Goal: Task Accomplishment & Management: Manage account settings

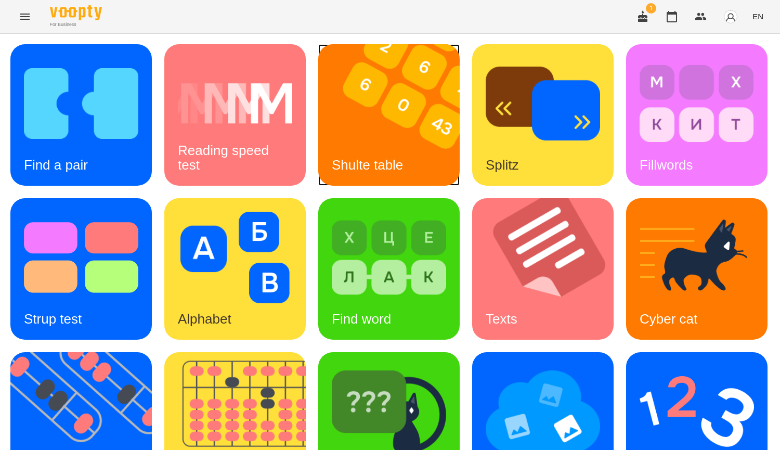
click at [409, 159] on div "Shulte table" at bounding box center [367, 164] width 98 height 41
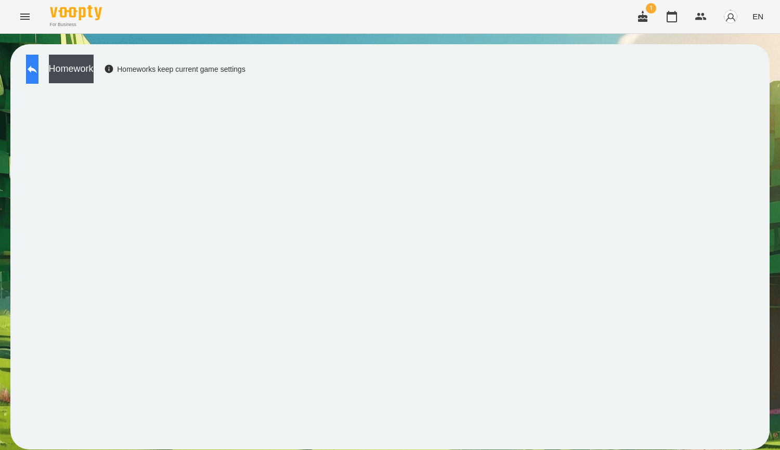
click at [38, 71] on button at bounding box center [32, 69] width 12 height 29
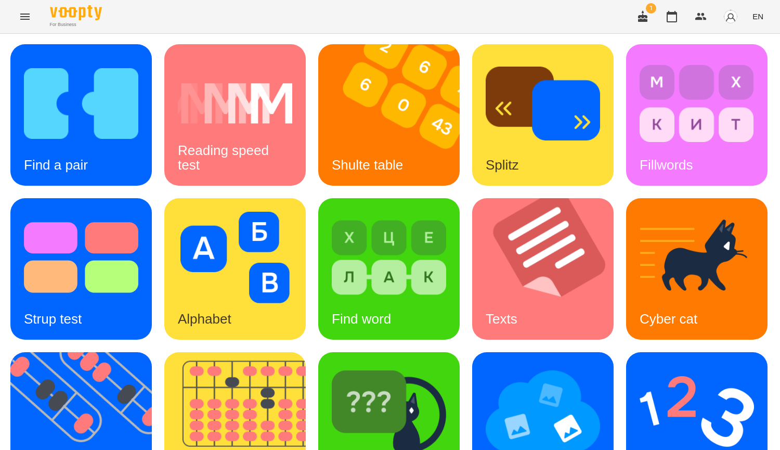
scroll to position [312, 0]
click at [332, 365] on img at bounding box center [389, 410] width 114 height 91
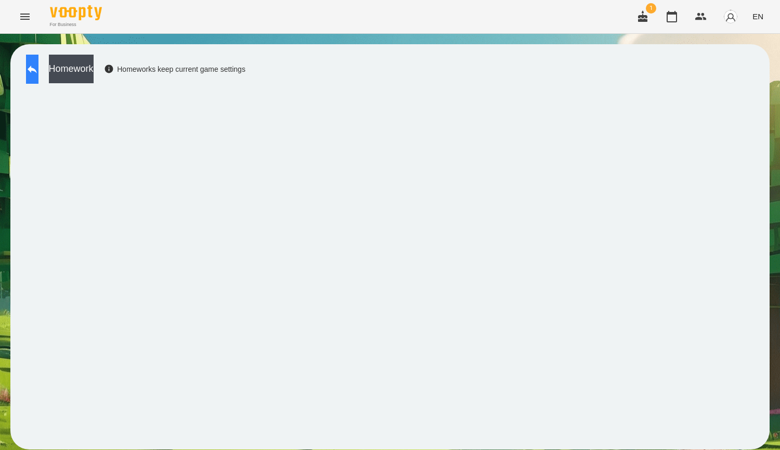
click at [27, 78] on button at bounding box center [32, 69] width 12 height 29
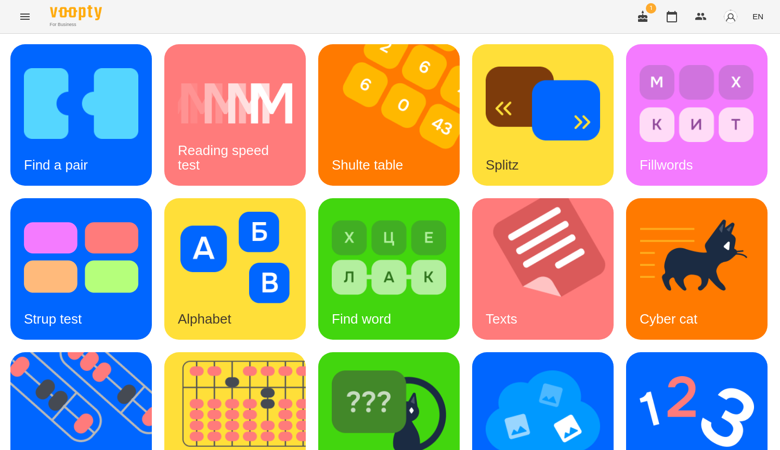
scroll to position [156, 0]
click at [472, 253] on img at bounding box center [549, 268] width 154 height 141
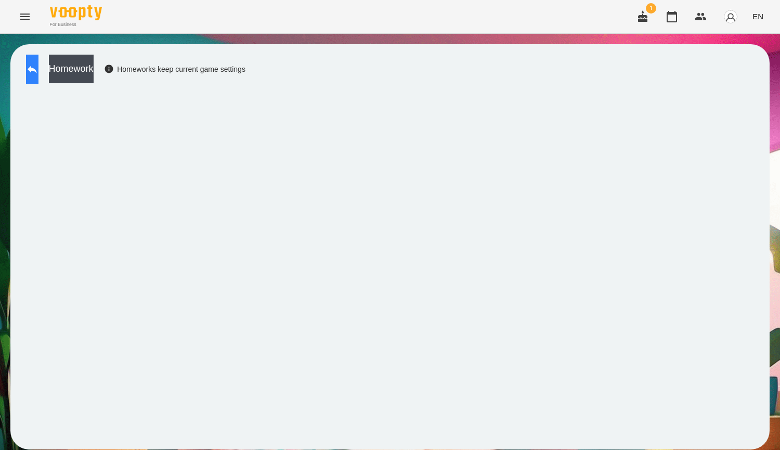
click at [38, 68] on icon at bounding box center [32, 69] width 12 height 12
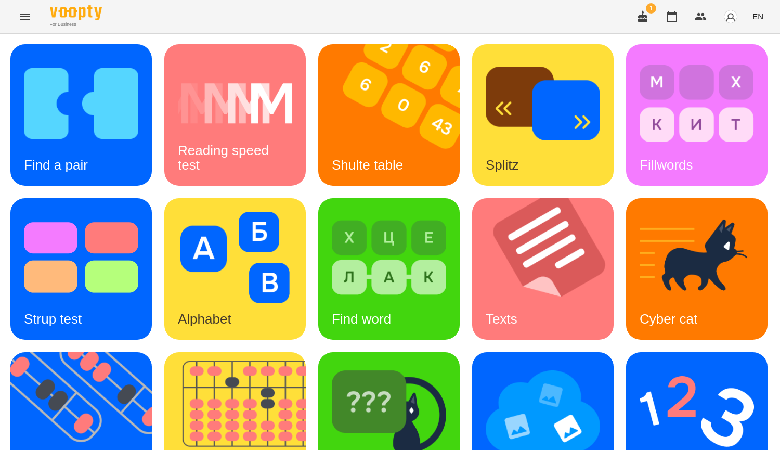
scroll to position [206, 0]
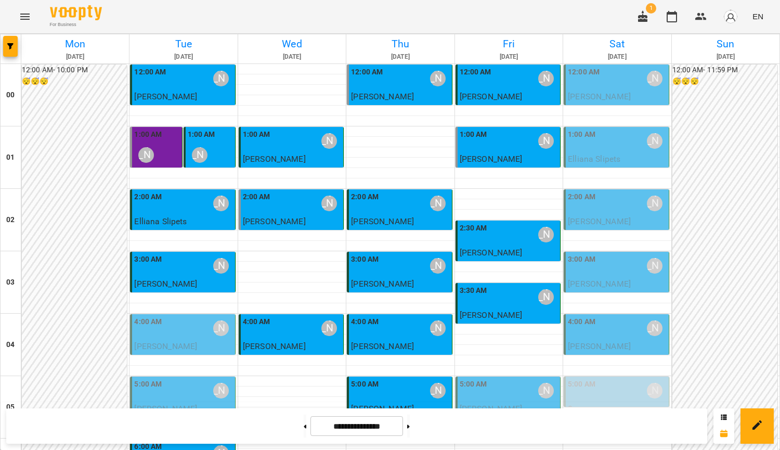
click at [599, 83] on div "12:00 AM Курбанова Софія" at bounding box center [617, 79] width 98 height 24
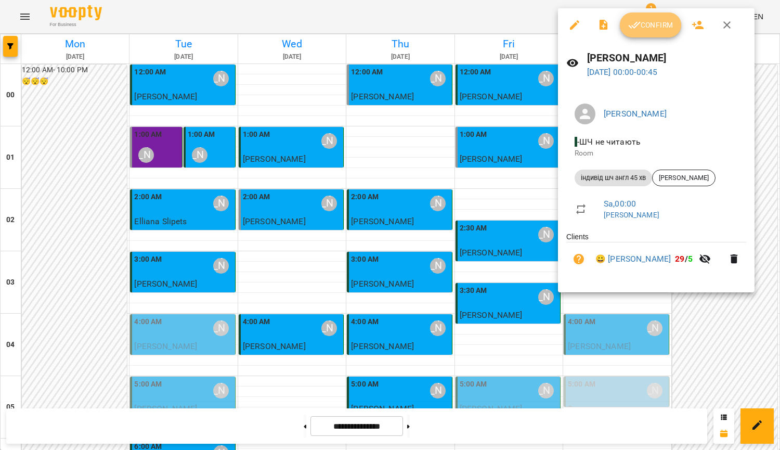
click at [653, 29] on span "Confirm" at bounding box center [650, 25] width 45 height 12
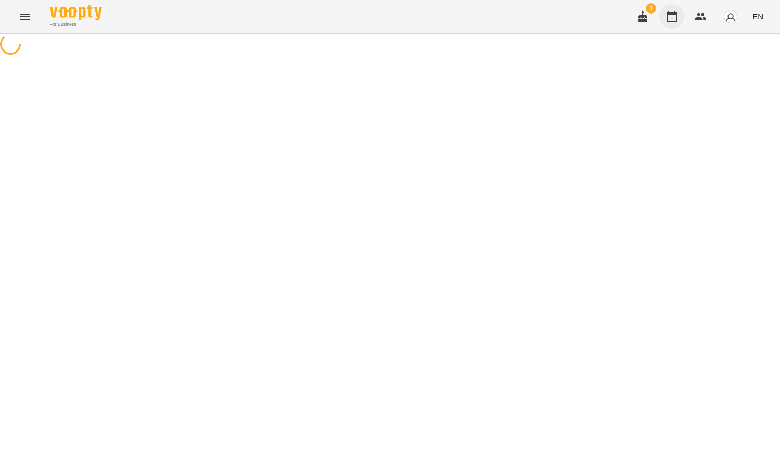
click at [676, 22] on icon "button" at bounding box center [671, 16] width 12 height 12
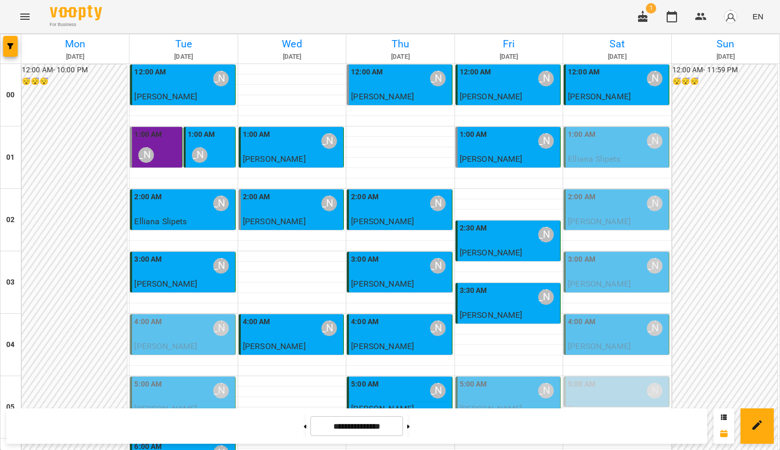
scroll to position [1158, 0]
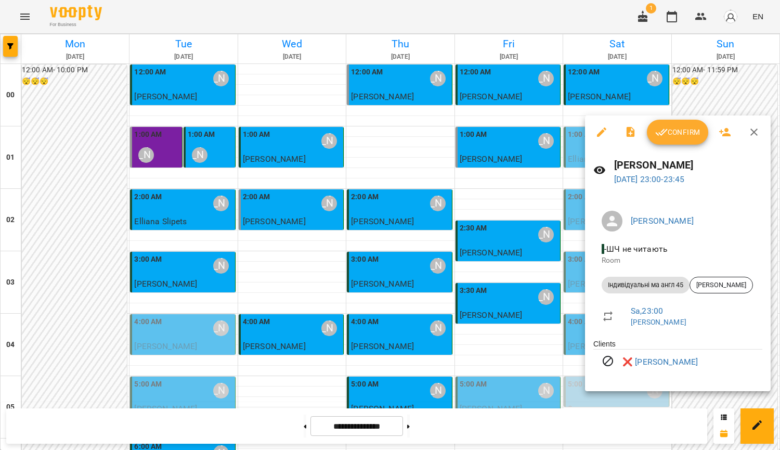
click at [517, 304] on div at bounding box center [390, 225] width 780 height 450
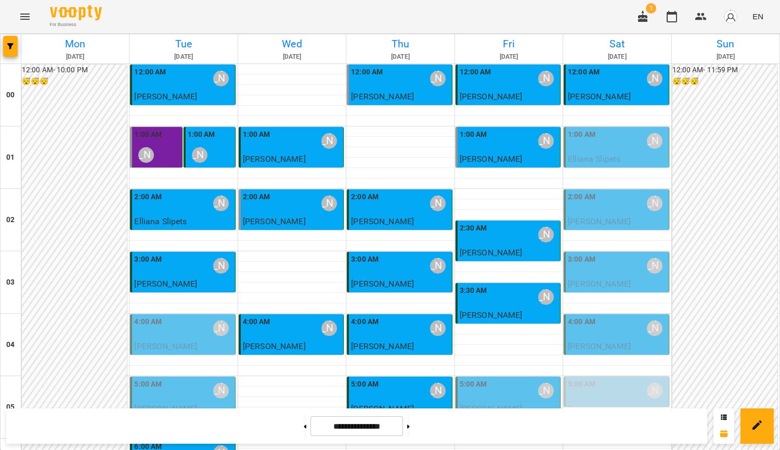
scroll to position [0, 0]
click at [410, 427] on button at bounding box center [408, 425] width 3 height 23
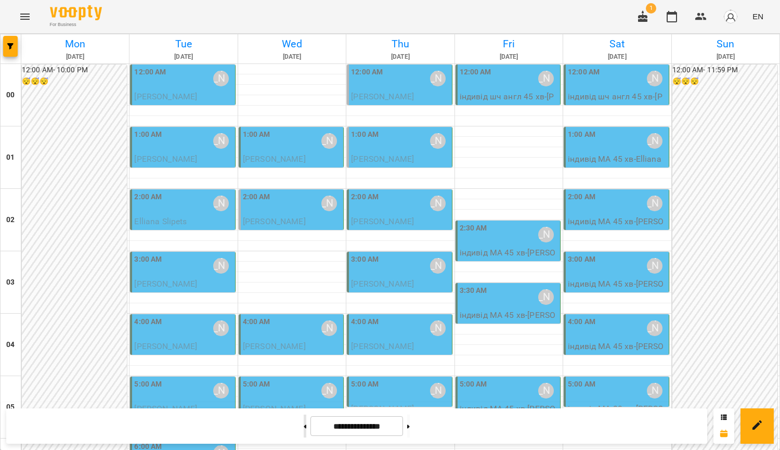
click at [304, 427] on button at bounding box center [305, 425] width 3 height 23
type input "**********"
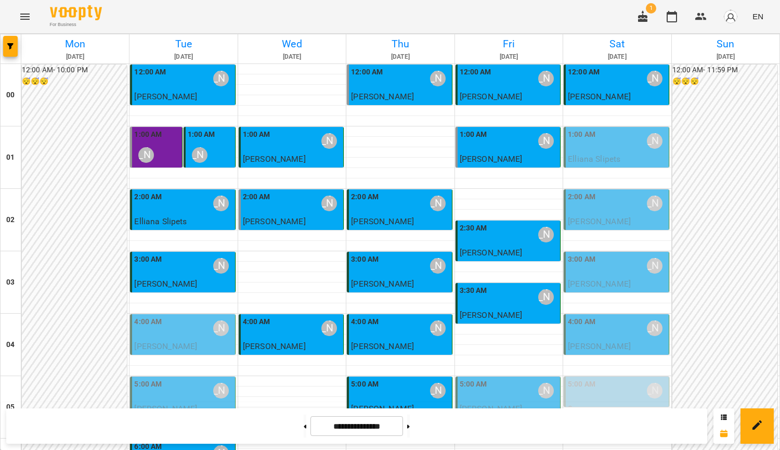
click at [610, 148] on div "1:00 AM [PERSON_NAME]" at bounding box center [617, 141] width 98 height 24
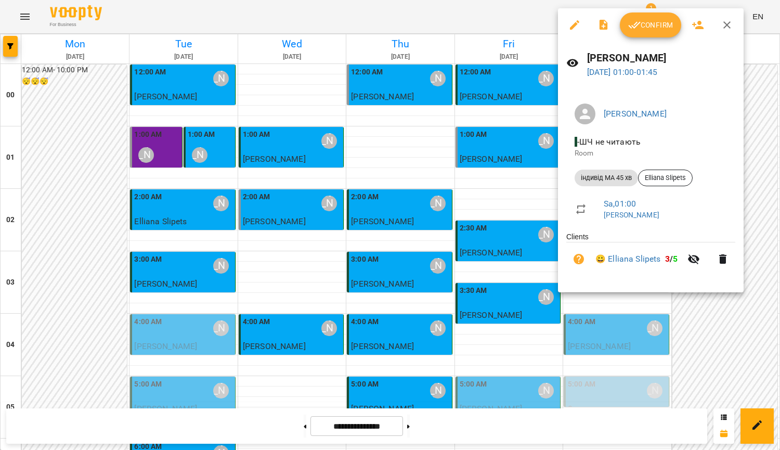
click at [499, 193] on div at bounding box center [390, 225] width 780 height 450
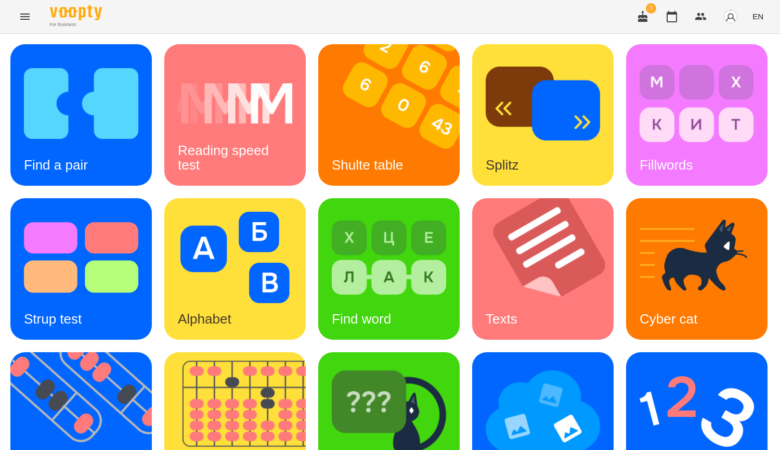
scroll to position [156, 0]
click at [165, 352] on img at bounding box center [87, 422] width 154 height 141
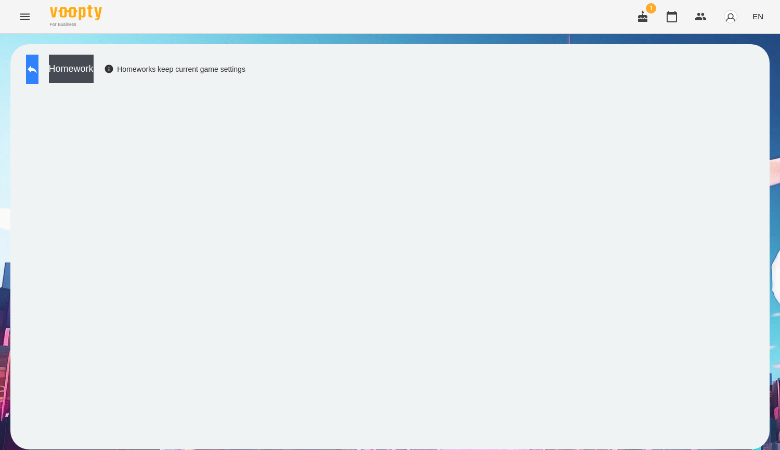
click at [38, 67] on button at bounding box center [32, 69] width 12 height 29
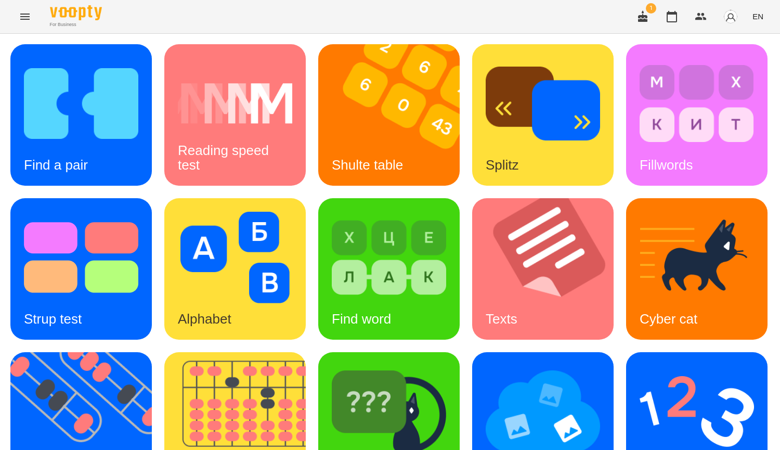
scroll to position [362, 0]
click at [754, 176] on div "Find a pair Reading speed test Shulte table Splitz Fillwords Strup test Alphabe…" at bounding box center [389, 345] width 759 height 603
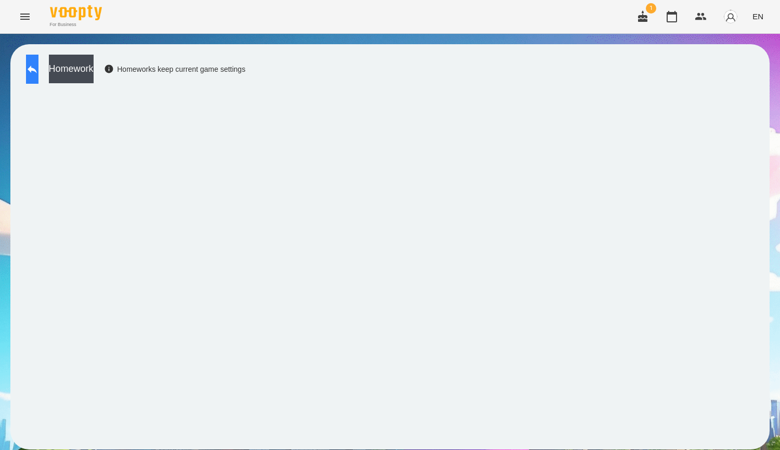
click at [37, 70] on icon at bounding box center [32, 69] width 9 height 8
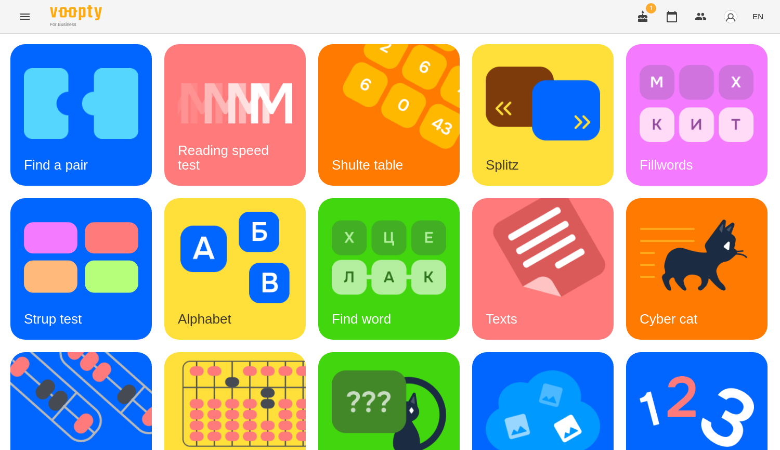
scroll to position [260, 0]
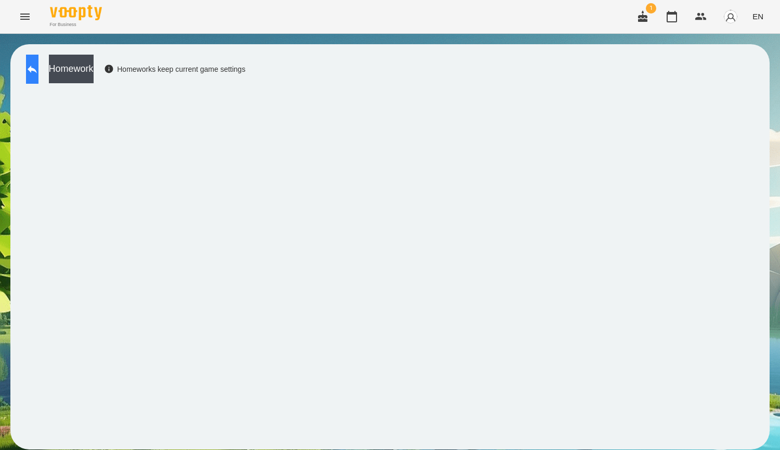
click at [38, 80] on button at bounding box center [32, 69] width 12 height 29
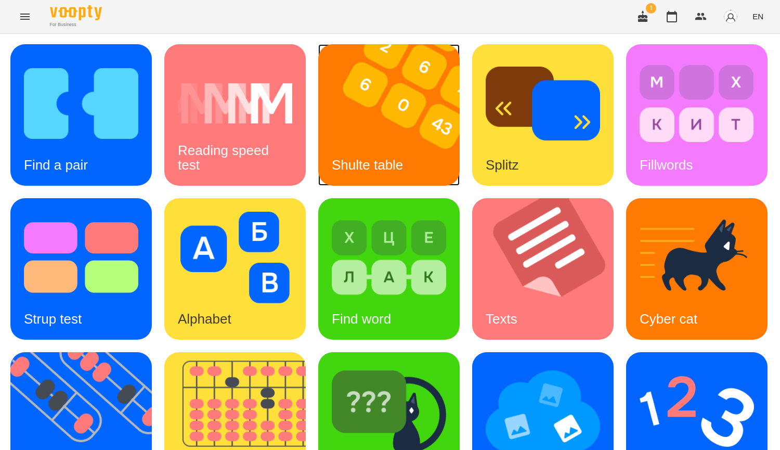
click at [384, 138] on img at bounding box center [395, 114] width 154 height 141
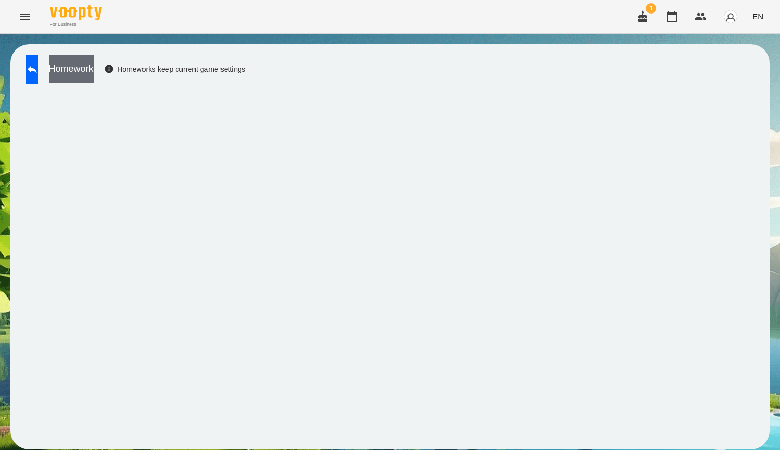
click at [94, 72] on button "Homework" at bounding box center [71, 69] width 45 height 29
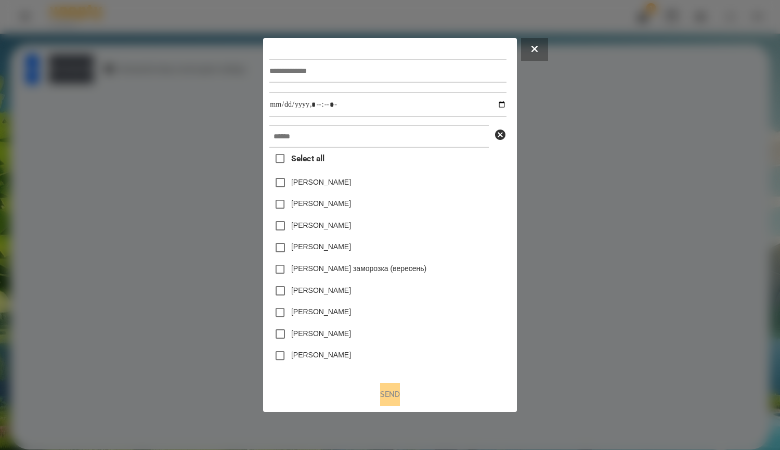
click at [710, 114] on div at bounding box center [390, 225] width 780 height 450
click at [544, 52] on div "Homework Homeworks keep current game settings" at bounding box center [389, 246] width 759 height 405
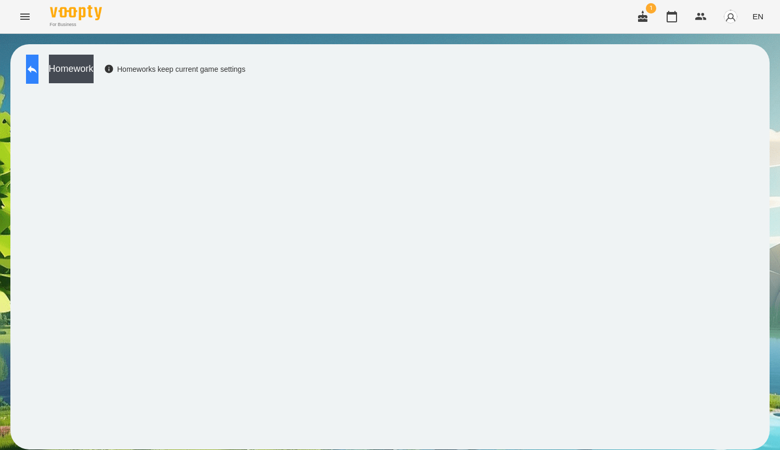
click at [37, 73] on icon at bounding box center [32, 69] width 12 height 12
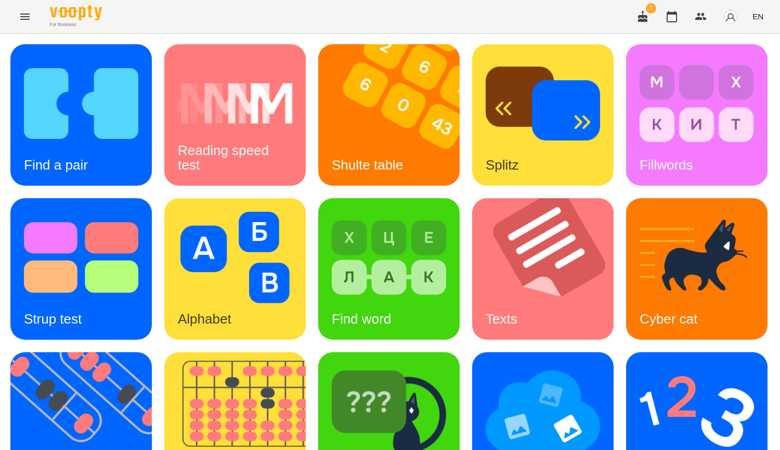
scroll to position [52, 0]
click at [62, 144] on div "Find a pair" at bounding box center [55, 164] width 91 height 41
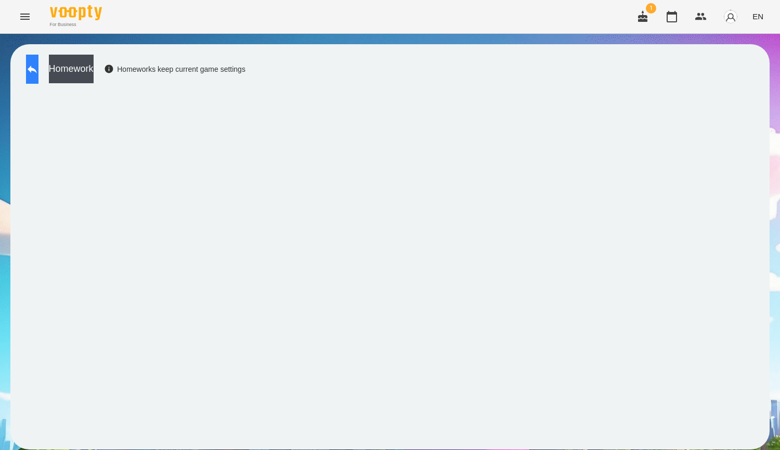
click at [35, 68] on button at bounding box center [32, 69] width 12 height 29
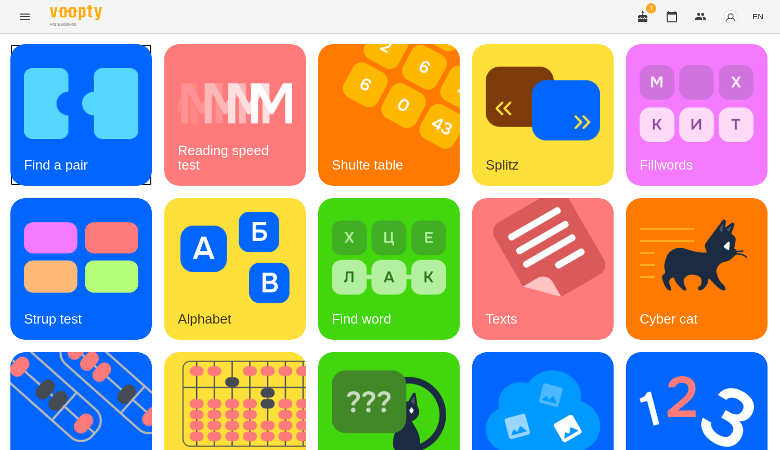
click at [69, 117] on img at bounding box center [81, 103] width 114 height 91
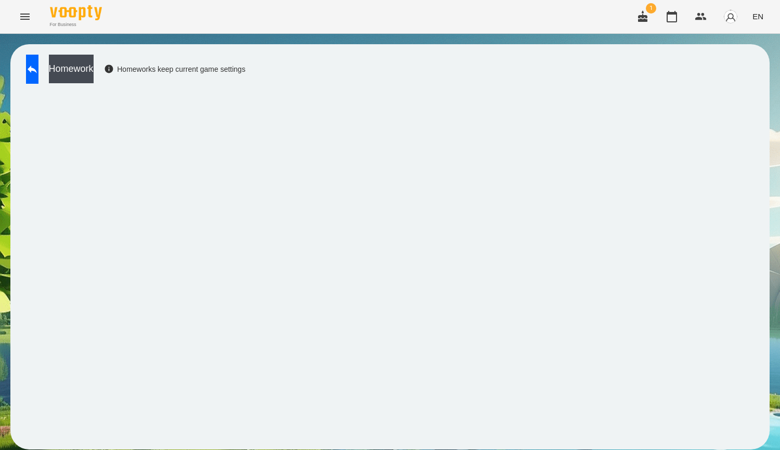
click at [779, 406] on div "Homework Homeworks keep current game settings" at bounding box center [390, 247] width 780 height 426
click at [35, 75] on button at bounding box center [32, 69] width 12 height 29
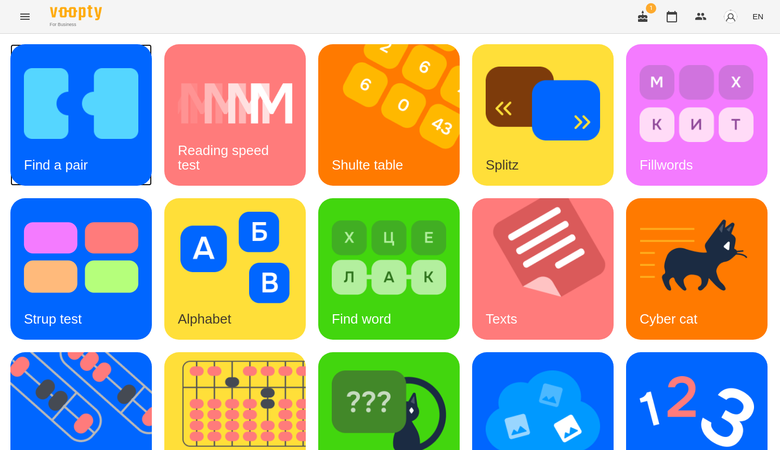
click at [53, 136] on img at bounding box center [81, 103] width 114 height 91
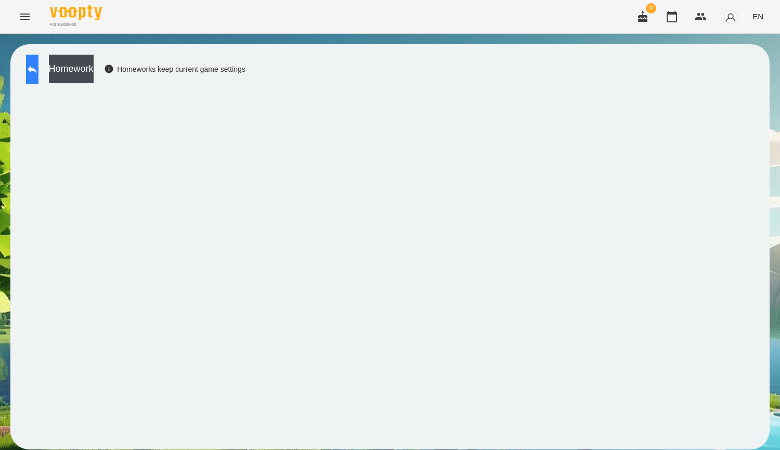
click at [38, 75] on icon at bounding box center [32, 69] width 12 height 12
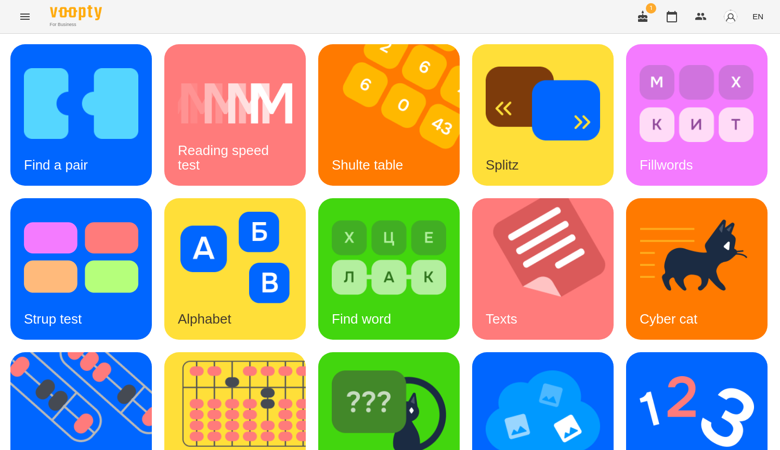
scroll to position [52, 0]
click at [319, 355] on img at bounding box center [241, 422] width 154 height 141
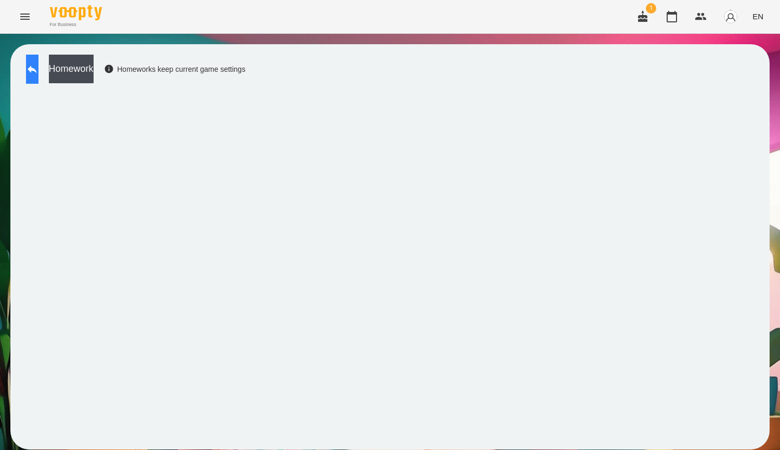
click at [38, 78] on button at bounding box center [32, 69] width 12 height 29
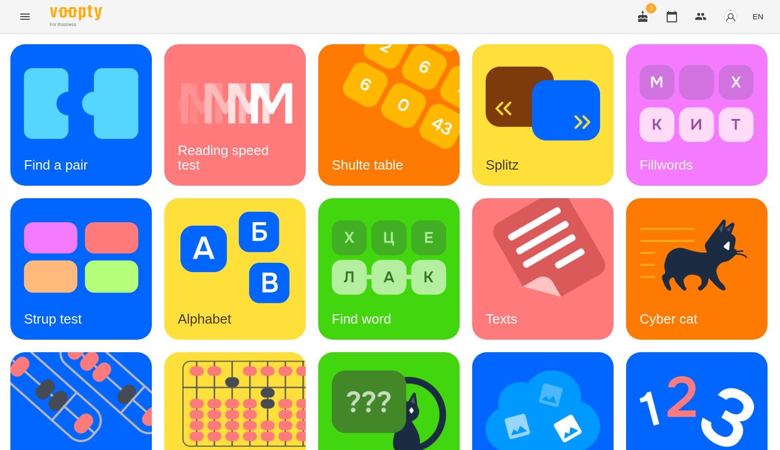
scroll to position [52, 0]
click at [165, 352] on img at bounding box center [87, 422] width 154 height 141
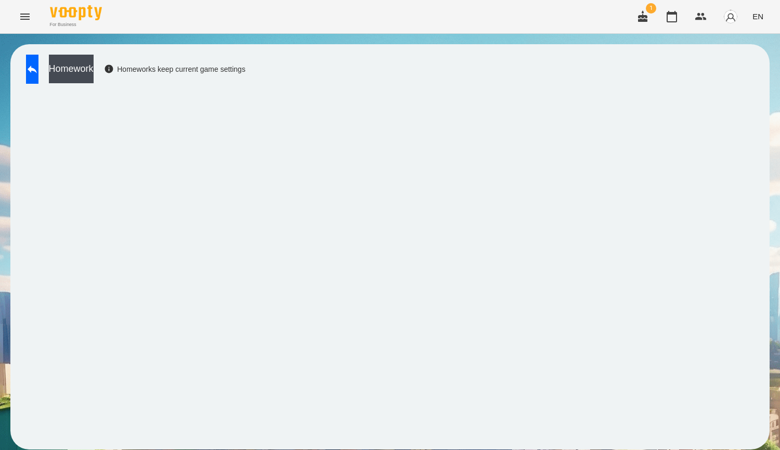
click at [779, 222] on div "Homework Homeworks keep current game settings" at bounding box center [390, 247] width 780 height 426
click at [25, 63] on div "Homework Homeworks keep current game settings" at bounding box center [133, 72] width 225 height 34
click at [38, 70] on icon at bounding box center [32, 69] width 12 height 12
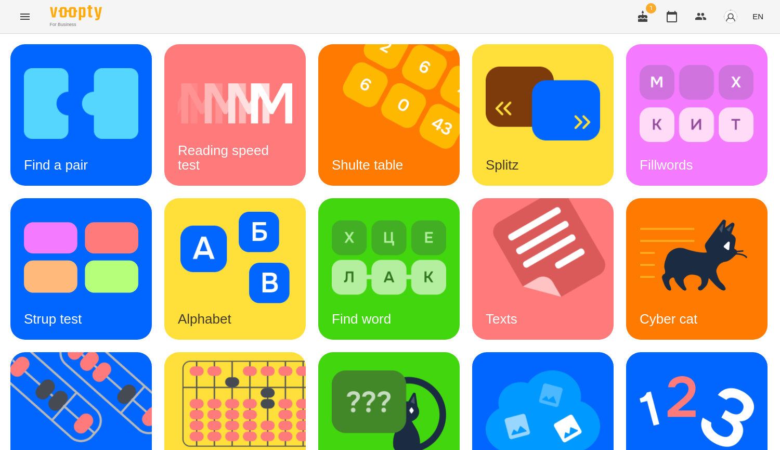
scroll to position [362, 0]
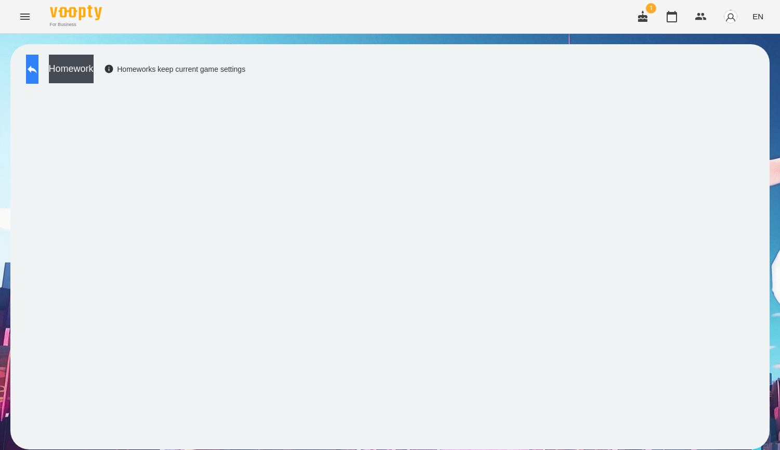
click at [38, 70] on button at bounding box center [32, 69] width 12 height 29
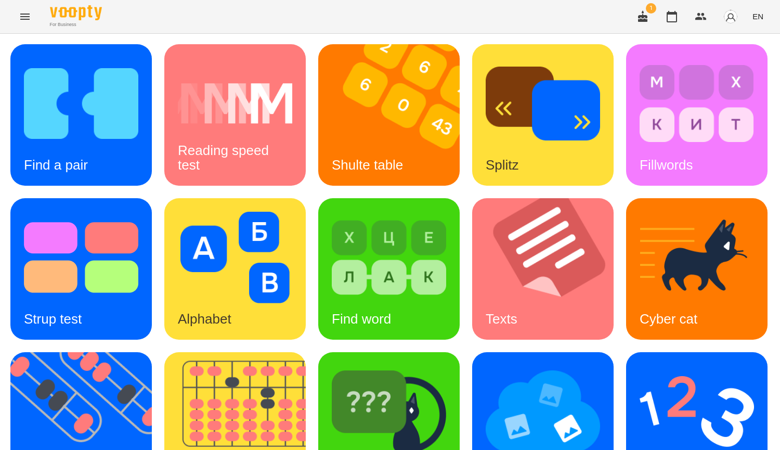
scroll to position [260, 0]
click at [165, 352] on img at bounding box center [87, 422] width 154 height 141
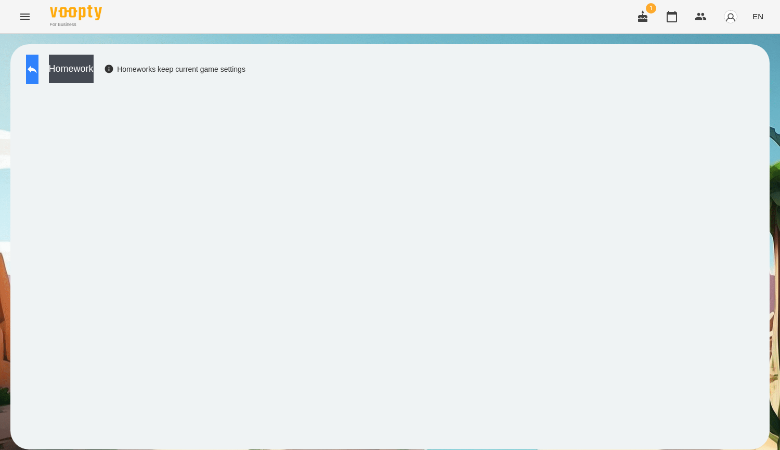
click at [38, 73] on button at bounding box center [32, 69] width 12 height 29
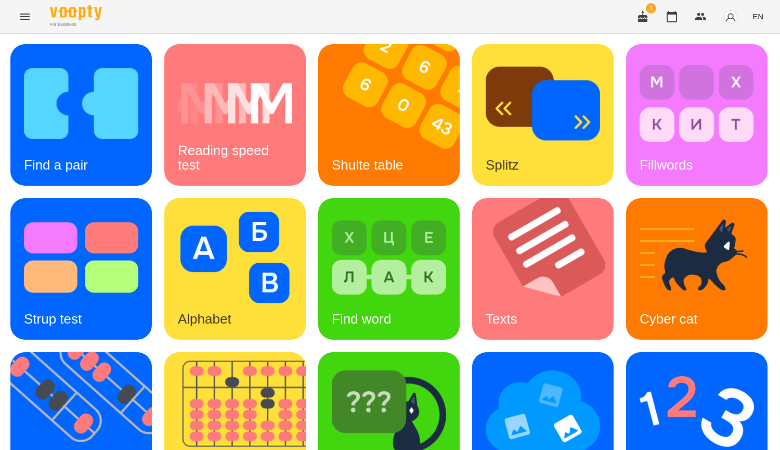
scroll to position [52, 0]
click at [165, 352] on img at bounding box center [87, 422] width 154 height 141
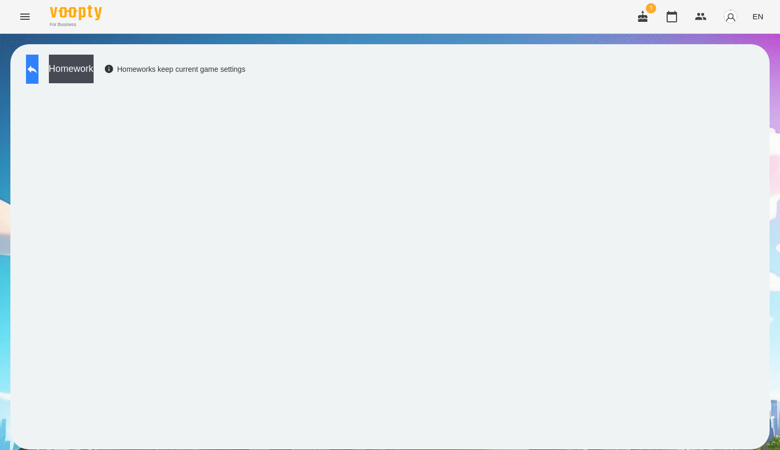
click at [36, 72] on icon at bounding box center [32, 69] width 12 height 12
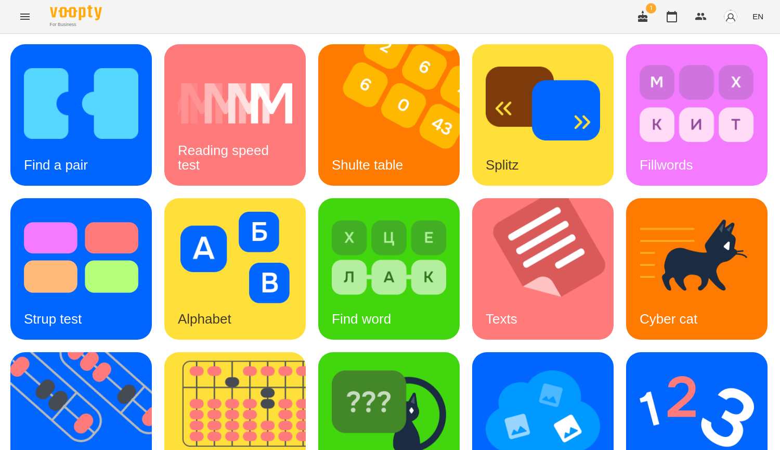
scroll to position [260, 0]
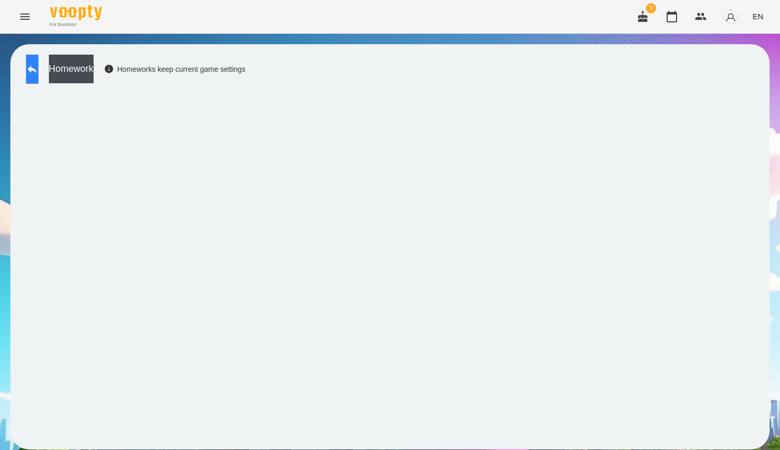
click at [38, 74] on icon at bounding box center [32, 69] width 12 height 12
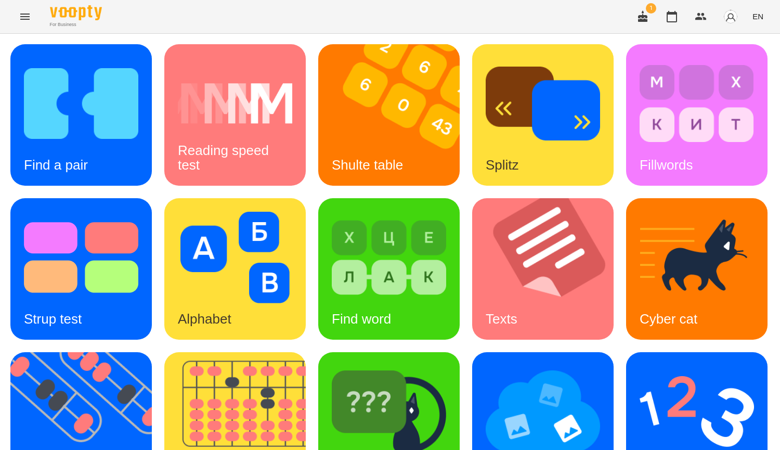
scroll to position [208, 0]
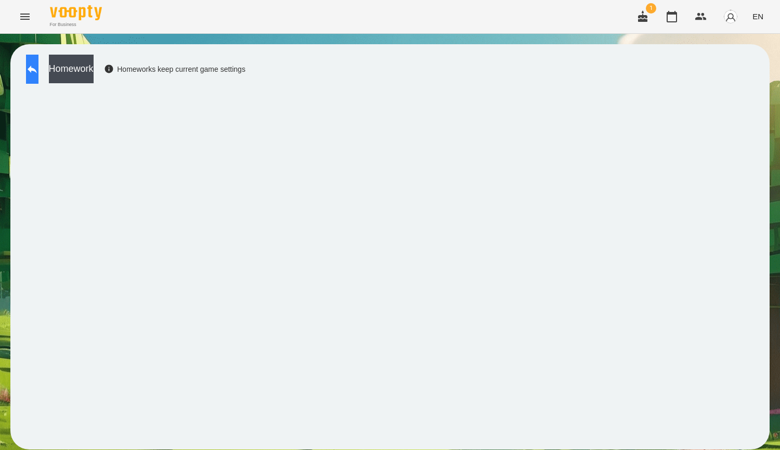
click at [38, 74] on icon at bounding box center [32, 69] width 12 height 12
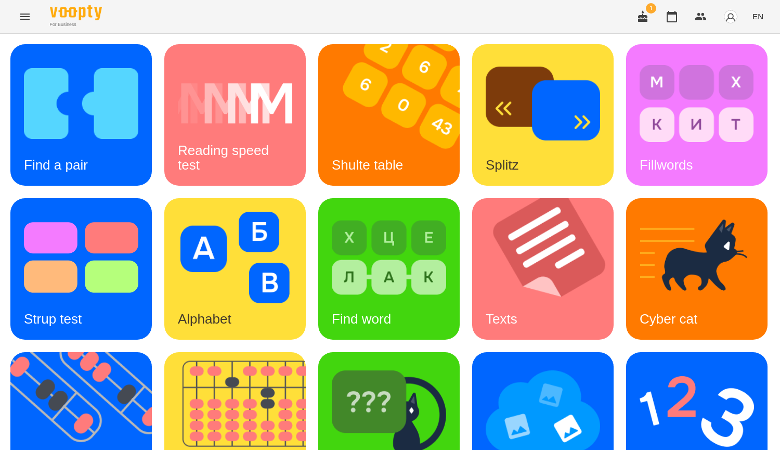
scroll to position [260, 0]
click at [639, 365] on img at bounding box center [696, 410] width 114 height 91
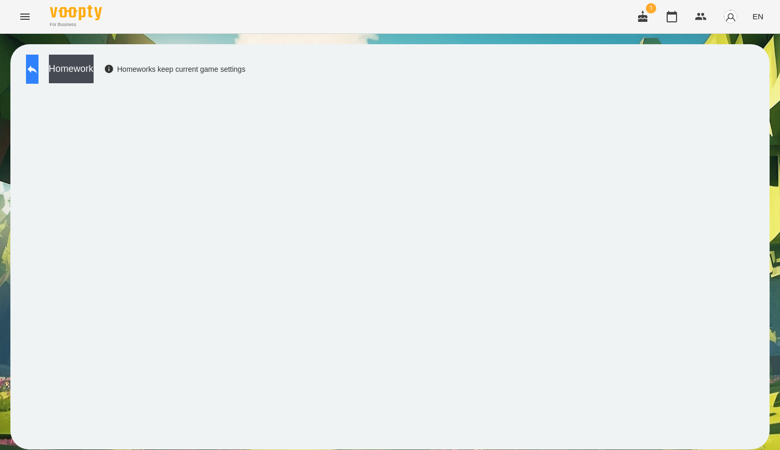
click at [38, 72] on button at bounding box center [32, 69] width 12 height 29
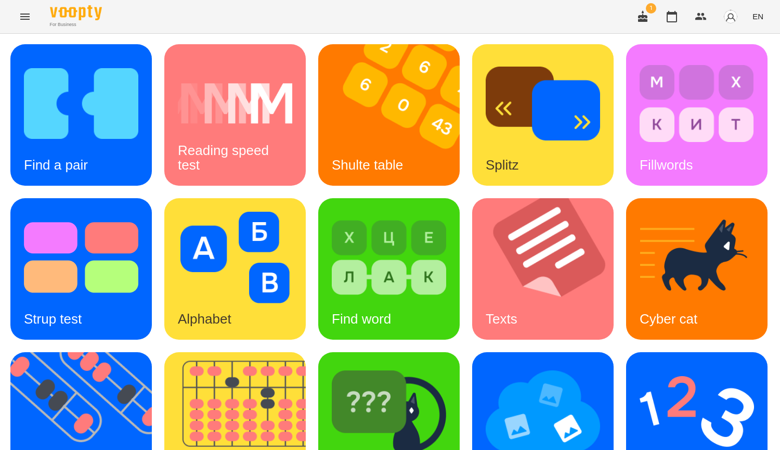
scroll to position [362, 0]
click at [332, 365] on img at bounding box center [389, 410] width 114 height 91
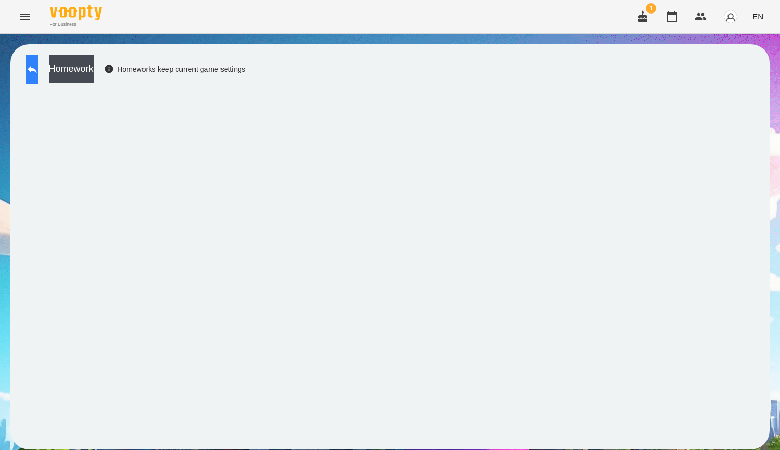
click at [37, 70] on icon at bounding box center [32, 69] width 12 height 12
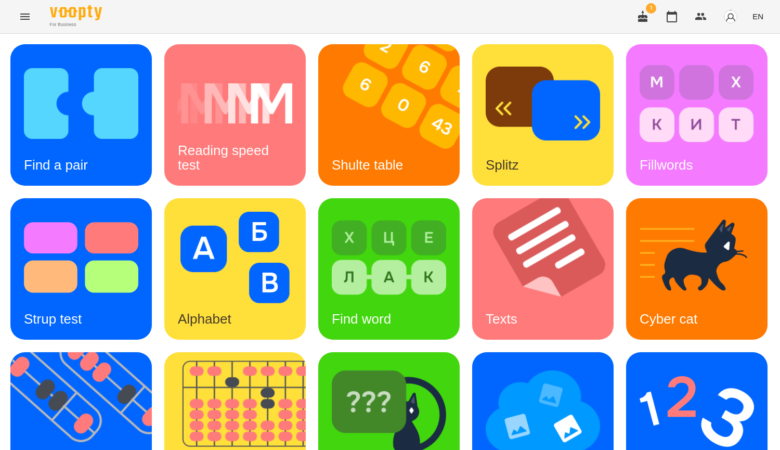
scroll to position [260, 0]
click at [639, 365] on img at bounding box center [696, 410] width 114 height 91
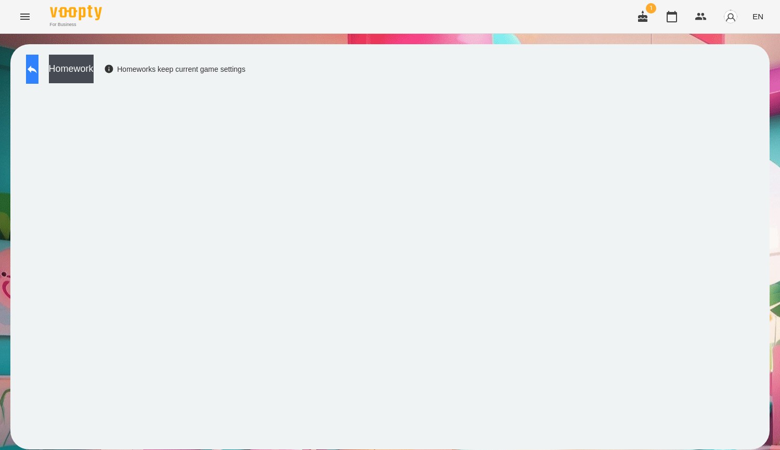
click at [37, 70] on icon at bounding box center [32, 69] width 9 height 8
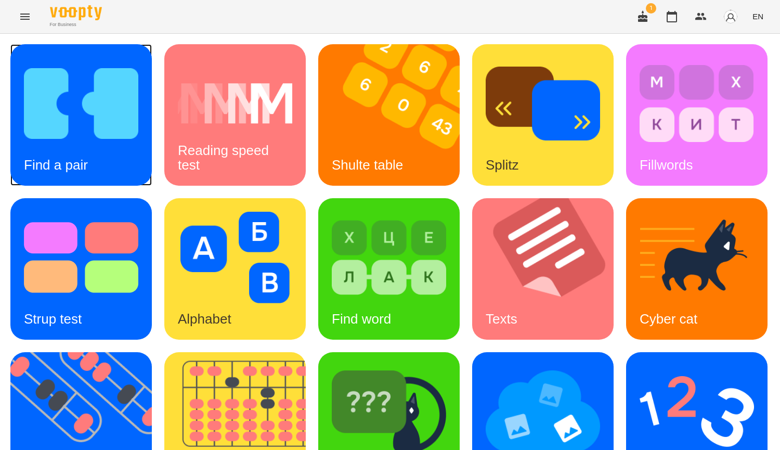
click at [103, 91] on img at bounding box center [81, 103] width 114 height 91
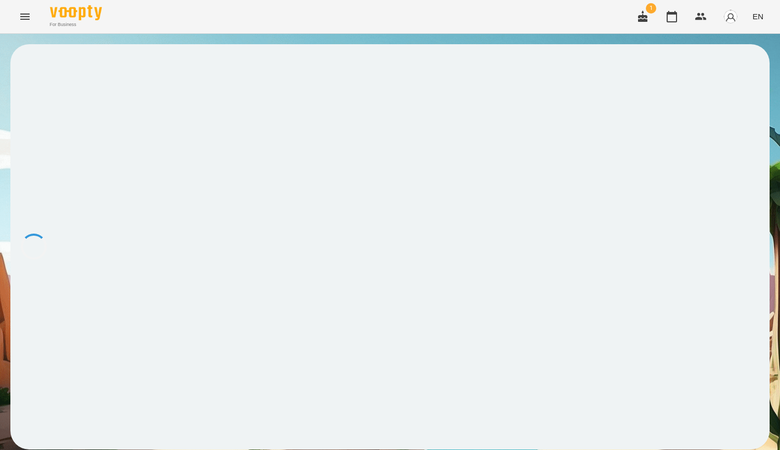
click at [90, 139] on div at bounding box center [389, 246] width 759 height 405
click at [28, 60] on button at bounding box center [32, 69] width 12 height 29
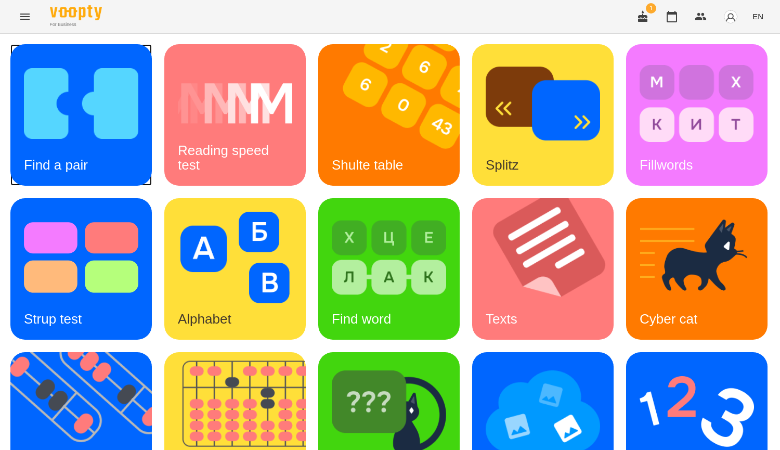
drag, startPoint x: 28, startPoint y: 60, endPoint x: 43, endPoint y: 73, distance: 19.9
click at [43, 73] on img at bounding box center [81, 103] width 114 height 91
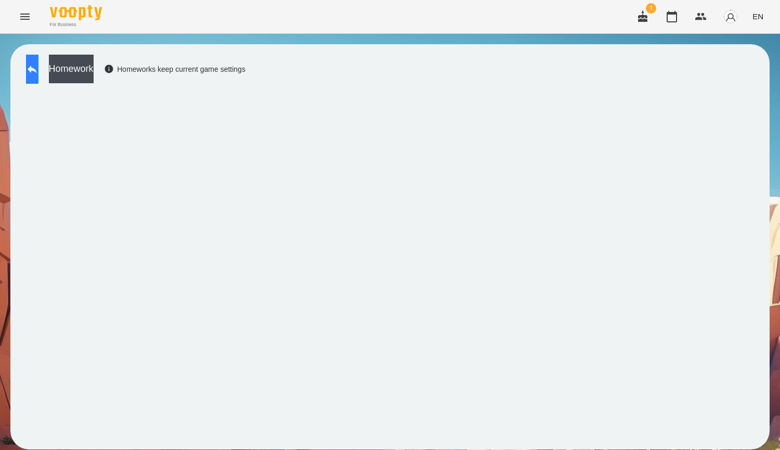
click at [38, 58] on button at bounding box center [32, 69] width 12 height 29
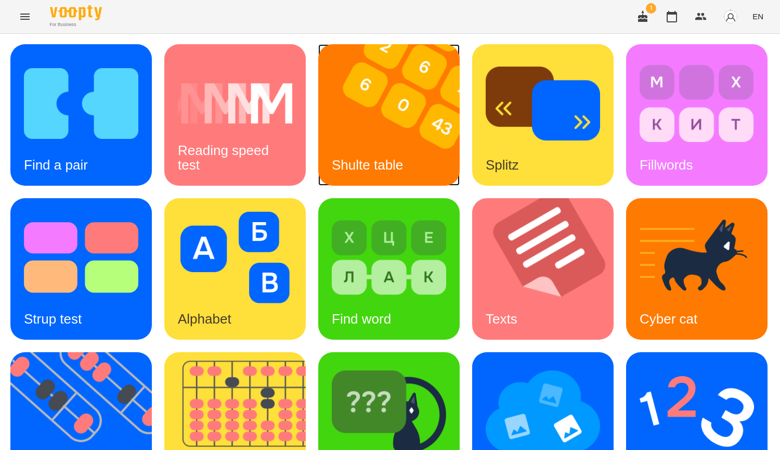
click at [332, 100] on img at bounding box center [395, 114] width 154 height 141
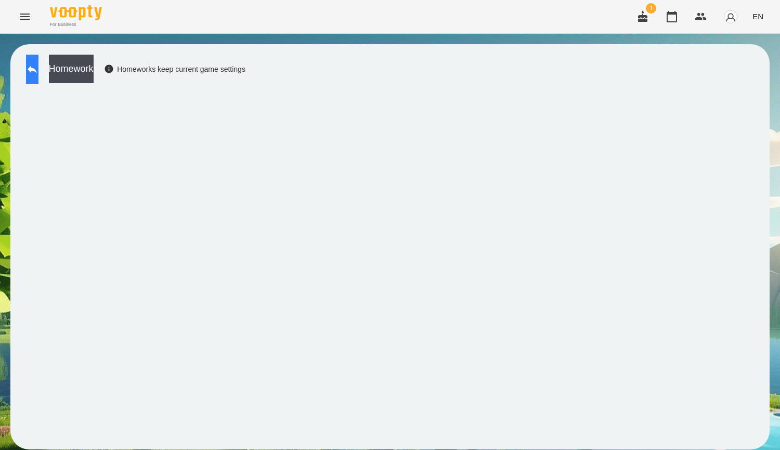
click at [38, 71] on icon at bounding box center [32, 69] width 12 height 12
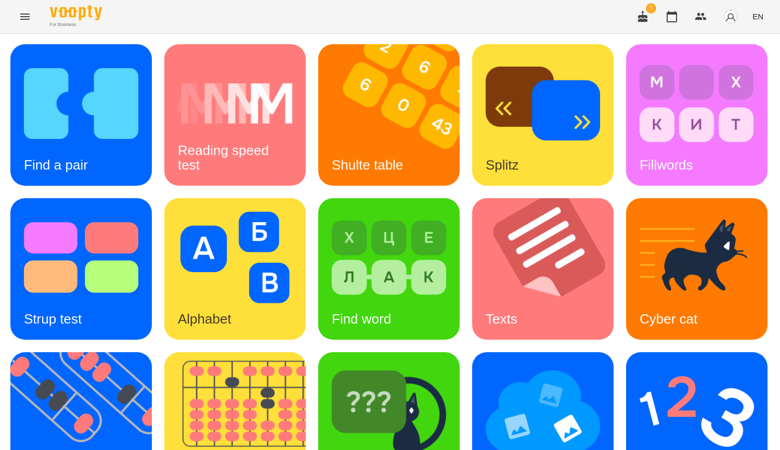
scroll to position [104, 0]
click at [165, 352] on img at bounding box center [87, 422] width 154 height 141
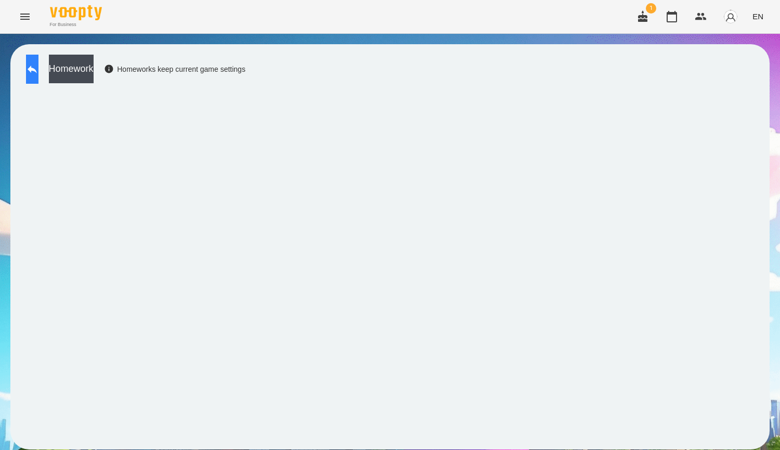
click at [38, 65] on icon at bounding box center [32, 69] width 12 height 12
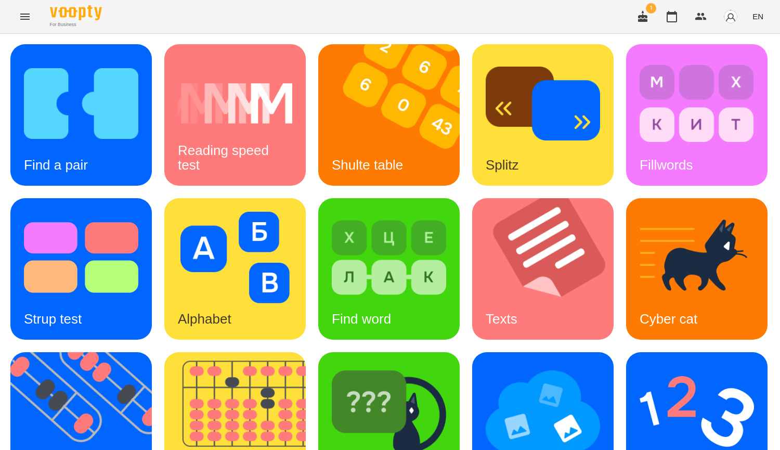
scroll to position [260, 0]
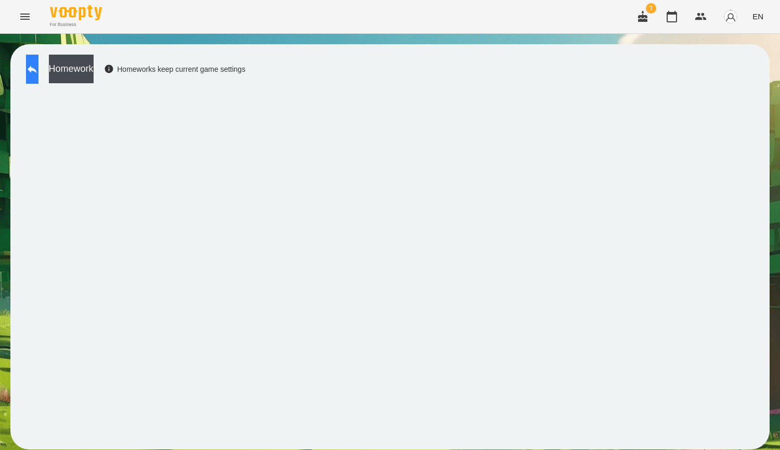
click at [38, 63] on button at bounding box center [32, 69] width 12 height 29
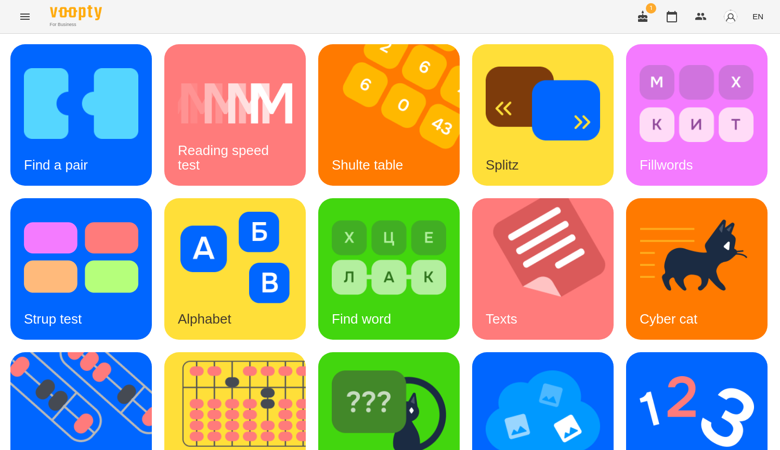
scroll to position [312, 0]
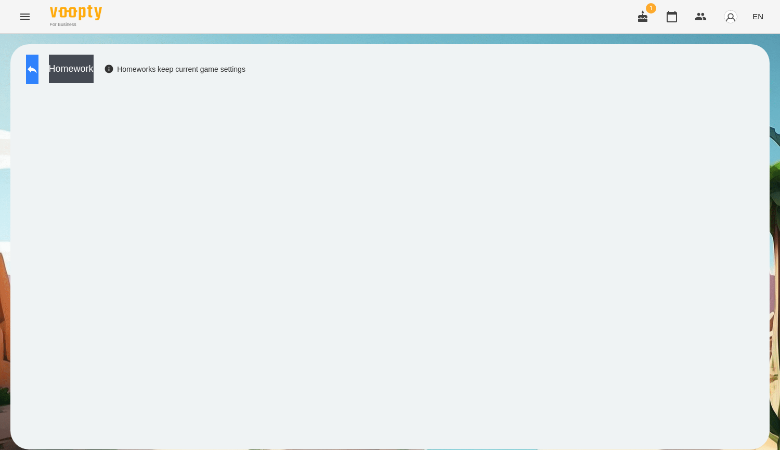
click at [36, 67] on icon at bounding box center [32, 69] width 12 height 12
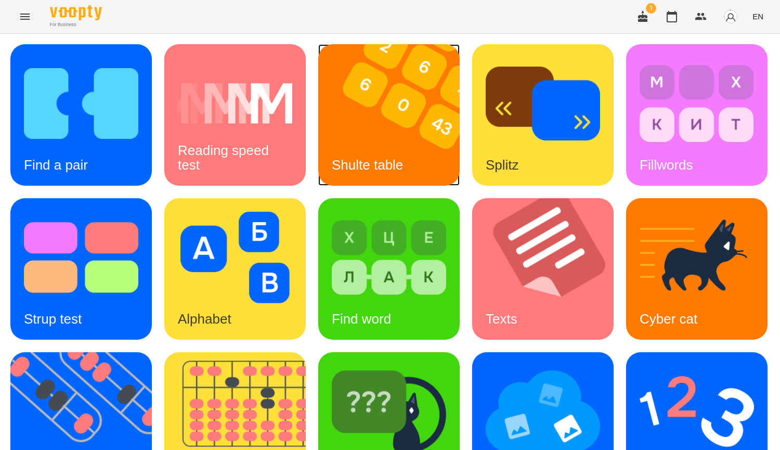
click at [330, 139] on img at bounding box center [395, 114] width 154 height 141
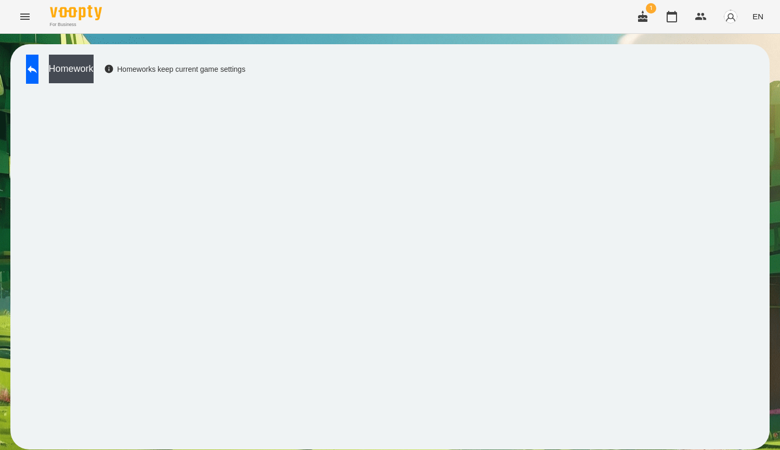
click at [36, 87] on div "Homework Homeworks keep current game settings" at bounding box center [133, 72] width 225 height 34
click at [38, 74] on icon at bounding box center [32, 69] width 12 height 12
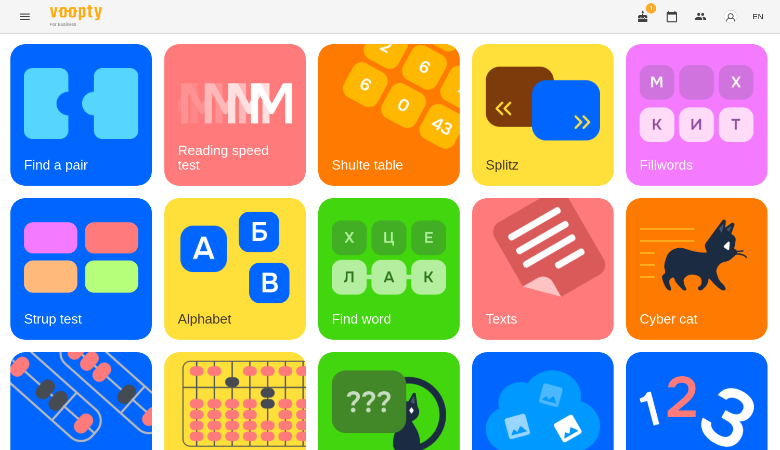
scroll to position [260, 0]
click at [332, 365] on img at bounding box center [389, 410] width 114 height 91
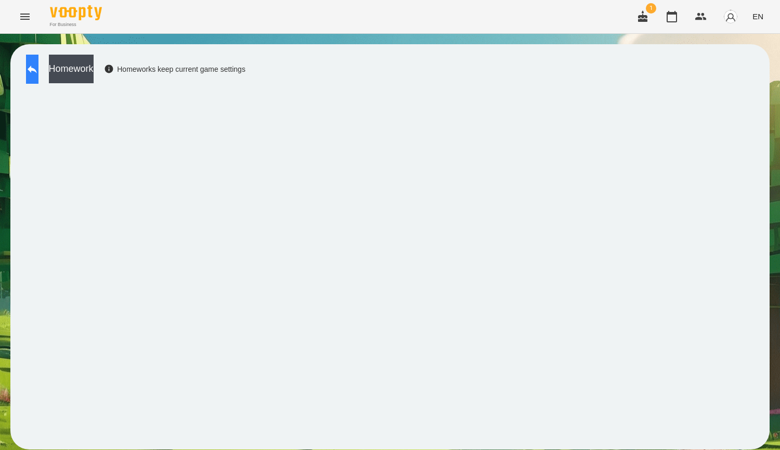
click at [38, 76] on button at bounding box center [32, 69] width 12 height 29
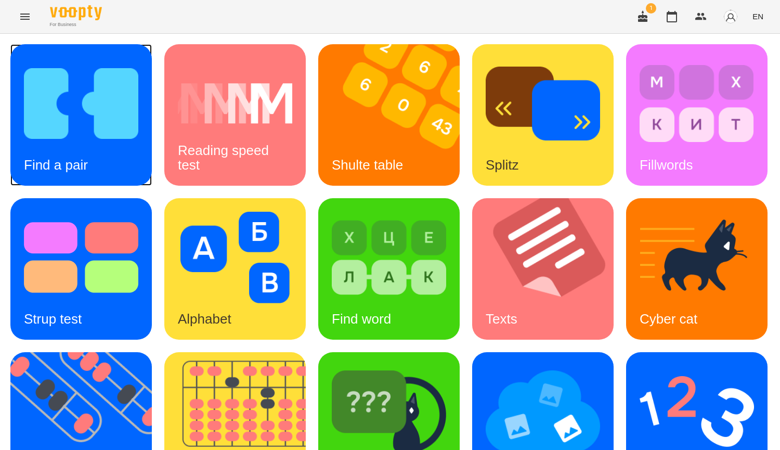
click at [59, 102] on img at bounding box center [81, 103] width 114 height 91
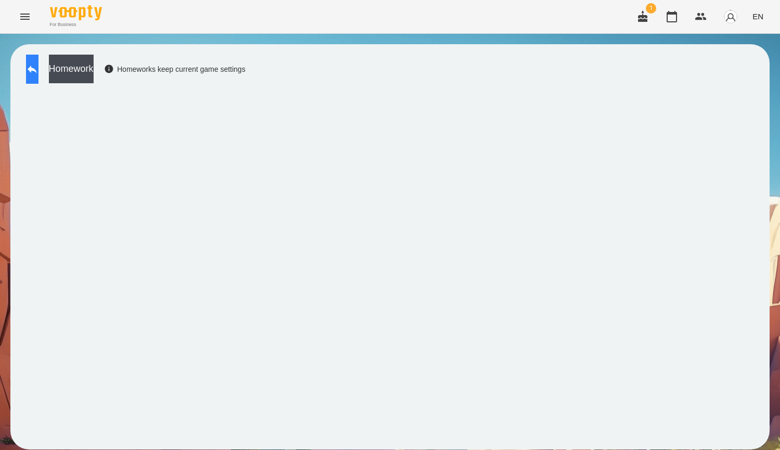
click at [38, 70] on icon at bounding box center [32, 69] width 12 height 12
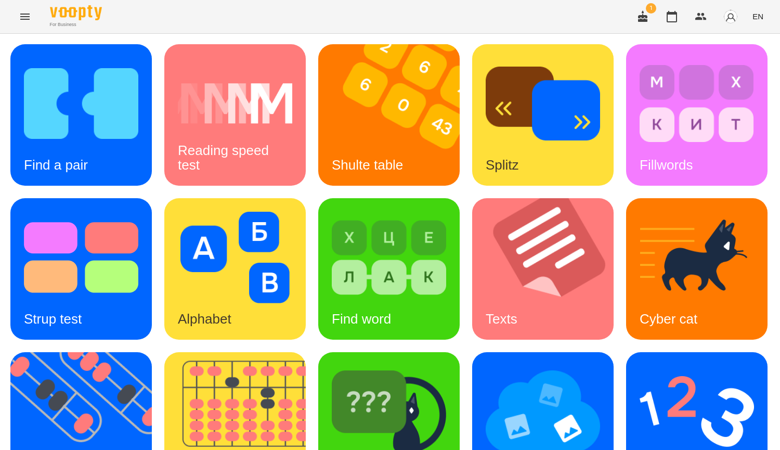
scroll to position [260, 0]
click at [639, 365] on img at bounding box center [696, 410] width 114 height 91
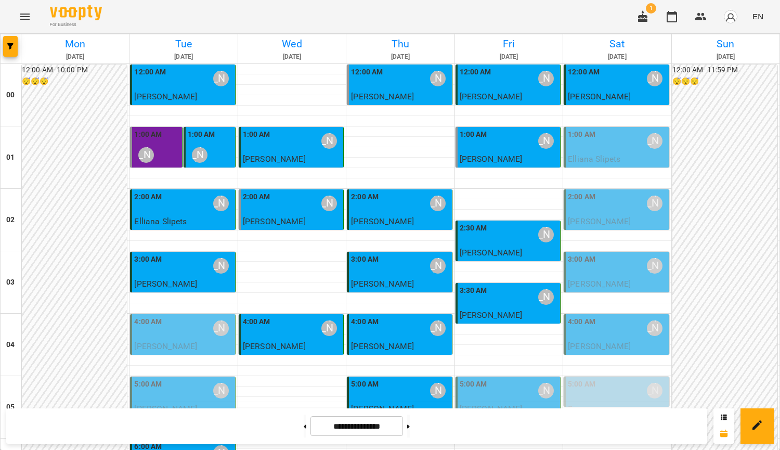
click at [590, 139] on div "1:00 AM [PERSON_NAME]" at bounding box center [617, 141] width 98 height 24
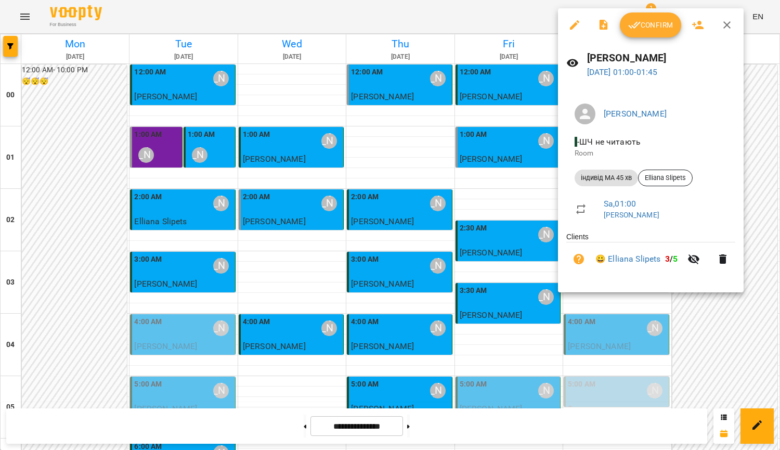
click at [644, 27] on span "Confirm" at bounding box center [650, 25] width 45 height 12
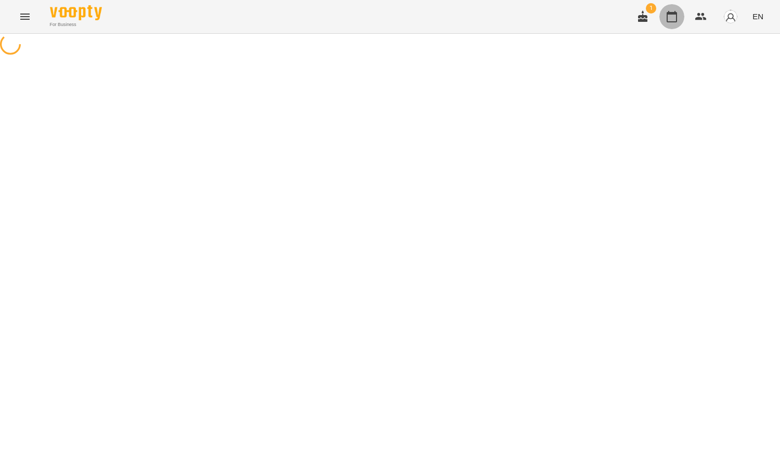
click at [668, 11] on icon "button" at bounding box center [671, 16] width 12 height 12
click at [669, 18] on icon "button" at bounding box center [671, 16] width 12 height 12
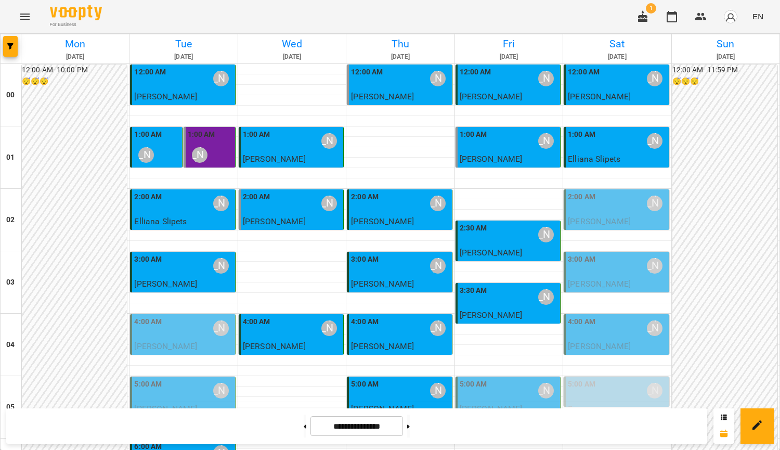
scroll to position [104, 0]
click at [623, 316] on div "4:00 AM [PERSON_NAME]" at bounding box center [617, 328] width 98 height 24
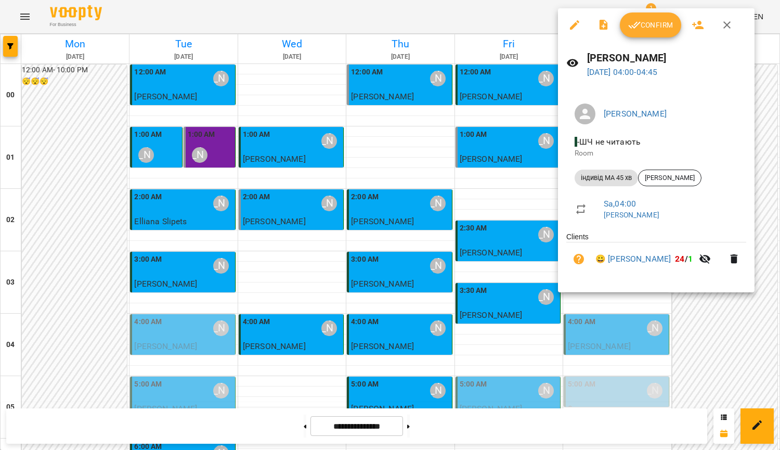
drag, startPoint x: 520, startPoint y: 247, endPoint x: 511, endPoint y: 195, distance: 53.1
click at [520, 247] on div at bounding box center [390, 225] width 780 height 450
click at [511, 285] on div "3:30 AM [PERSON_NAME]" at bounding box center [508, 297] width 98 height 24
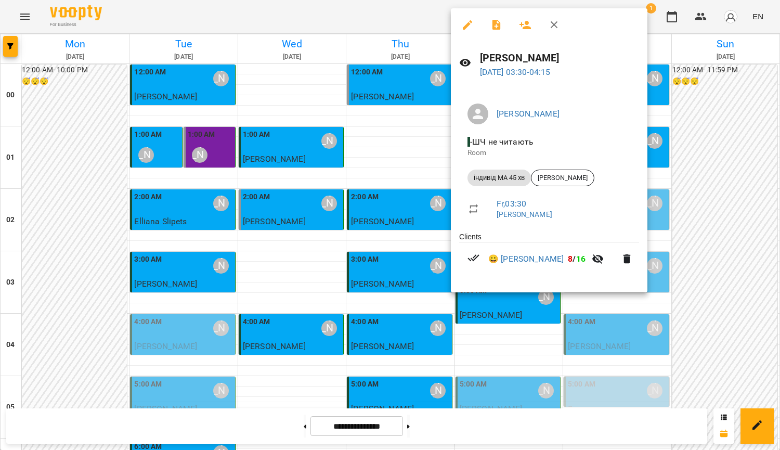
click at [717, 157] on div at bounding box center [390, 225] width 780 height 450
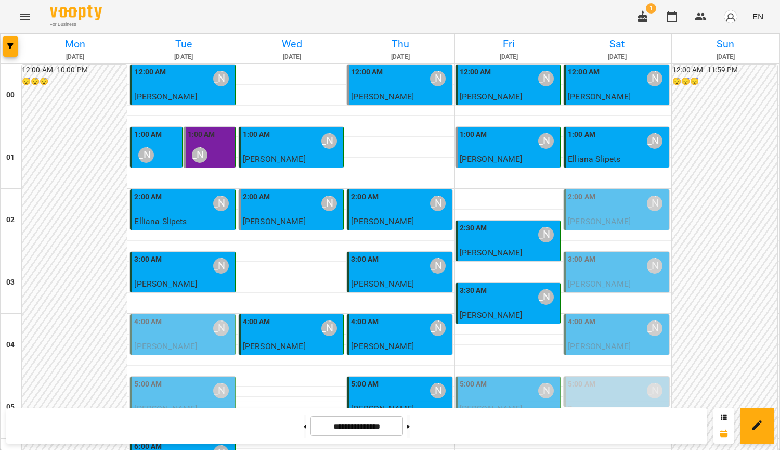
click at [603, 316] on div "4:00 AM [PERSON_NAME]" at bounding box center [617, 328] width 98 height 24
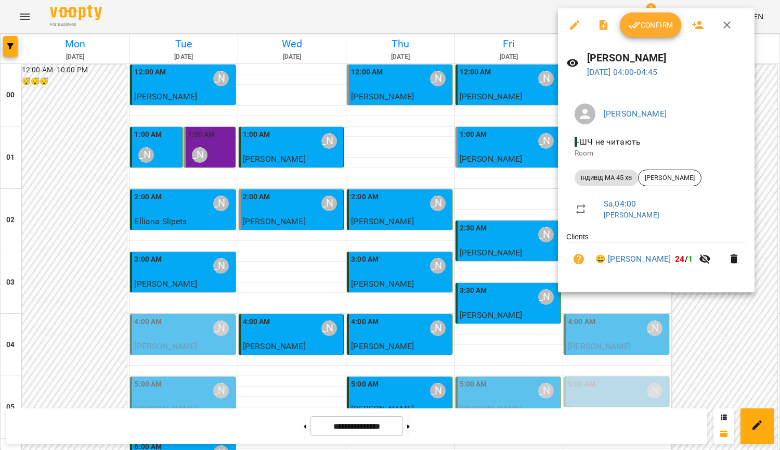
click at [518, 224] on div at bounding box center [390, 225] width 780 height 450
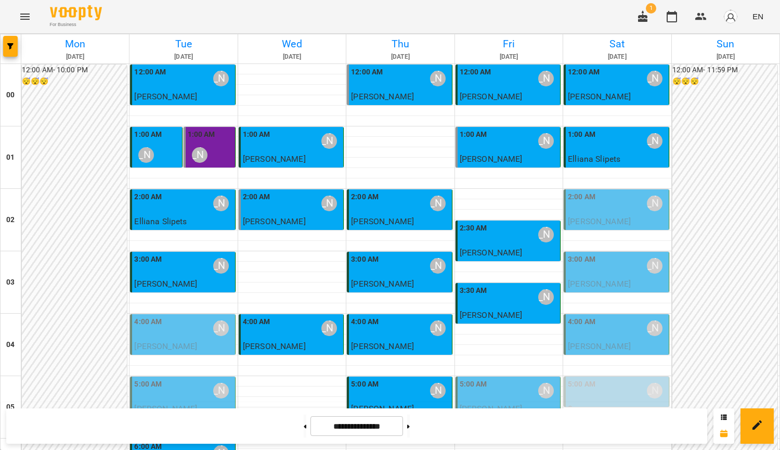
click at [617, 279] on span "[PERSON_NAME]" at bounding box center [599, 284] width 63 height 10
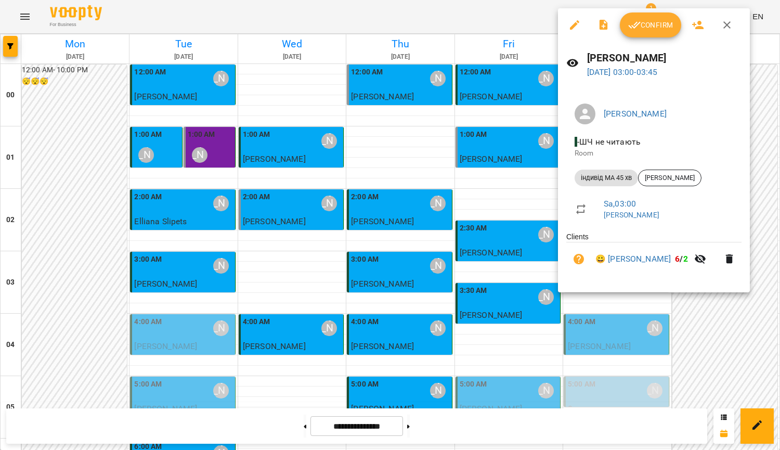
click at [538, 200] on div at bounding box center [390, 225] width 780 height 450
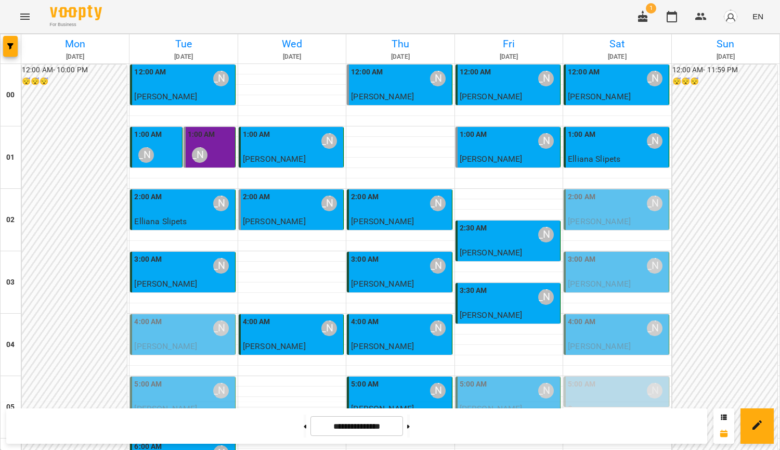
click at [592, 316] on div "4:00 AM [PERSON_NAME]" at bounding box center [617, 328] width 98 height 24
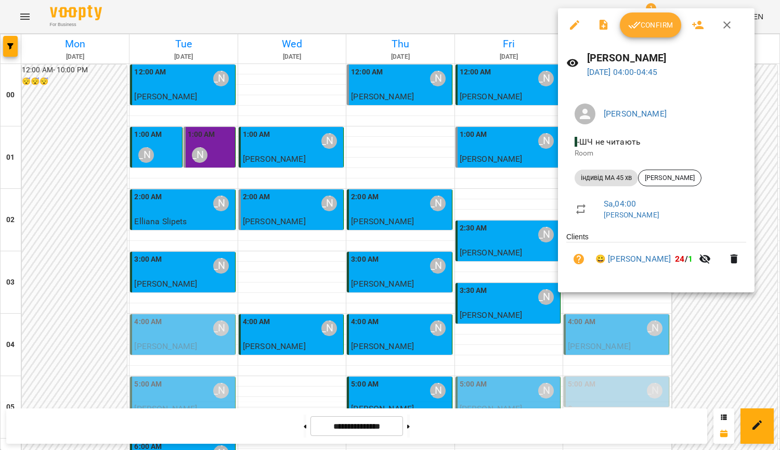
click at [514, 248] on div at bounding box center [390, 225] width 780 height 450
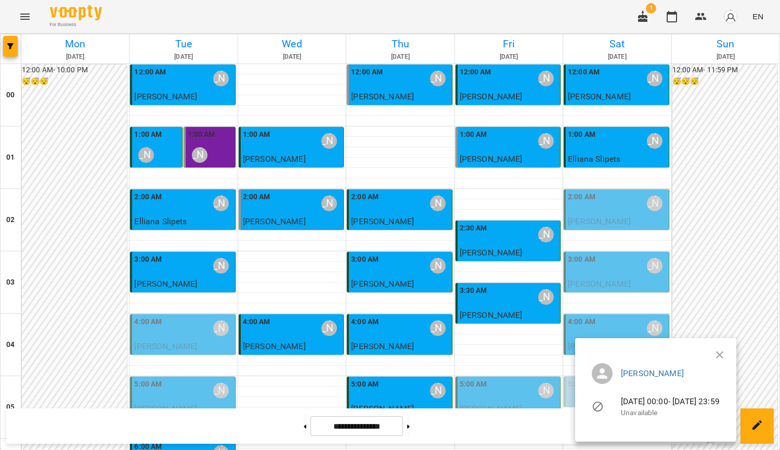
scroll to position [260, 0]
click at [732, 353] on button "button" at bounding box center [719, 354] width 25 height 25
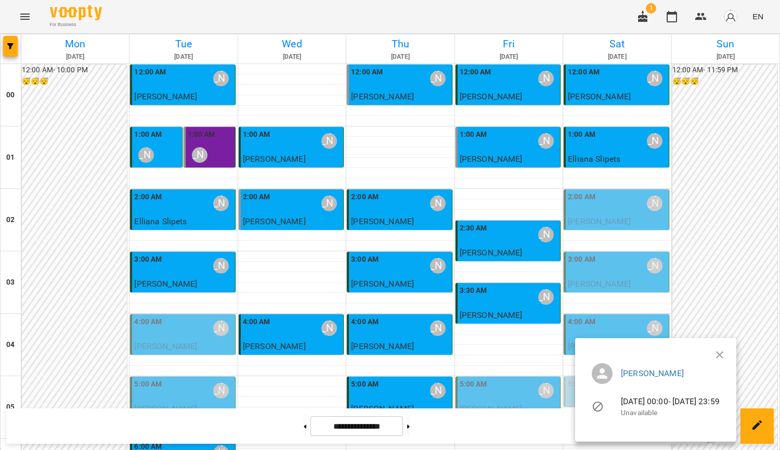
scroll to position [156, 0]
click at [616, 175] on div at bounding box center [390, 225] width 780 height 450
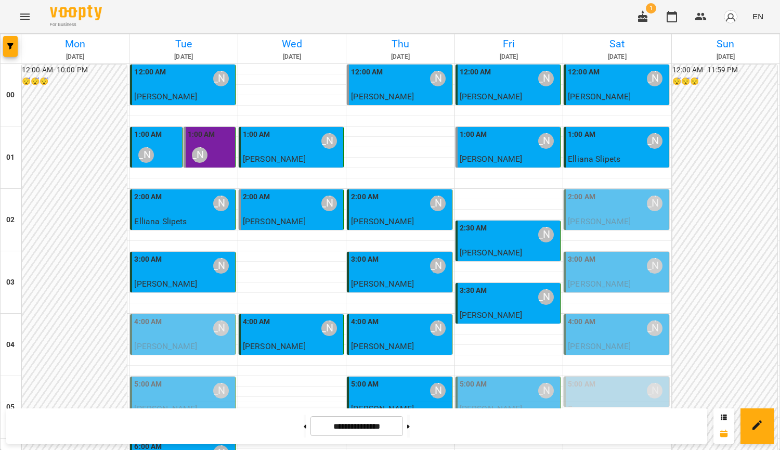
click at [618, 316] on div "4:00 AM [PERSON_NAME]" at bounding box center [617, 328] width 98 height 24
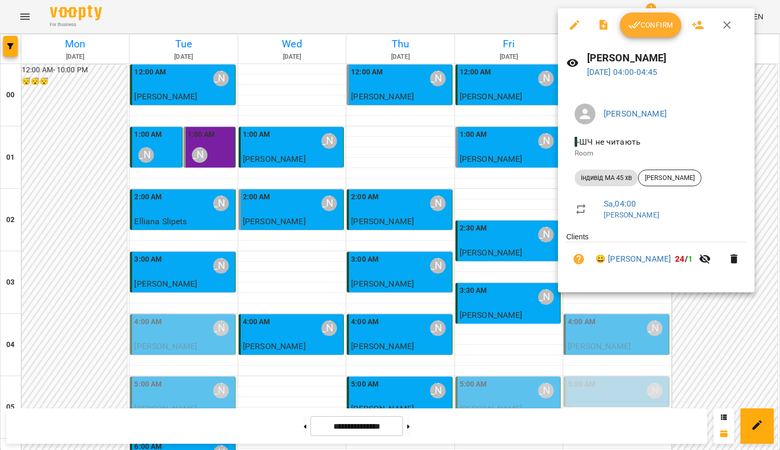
click at [638, 354] on div at bounding box center [390, 225] width 780 height 450
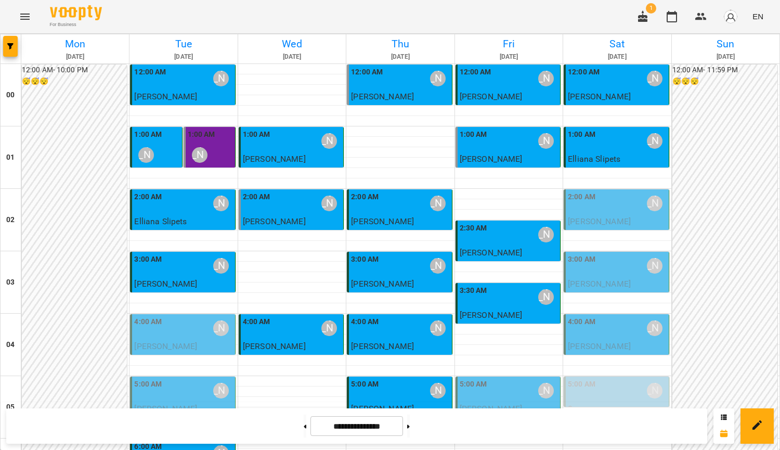
scroll to position [52, 0]
click at [622, 216] on span "[PERSON_NAME]" at bounding box center [599, 221] width 63 height 10
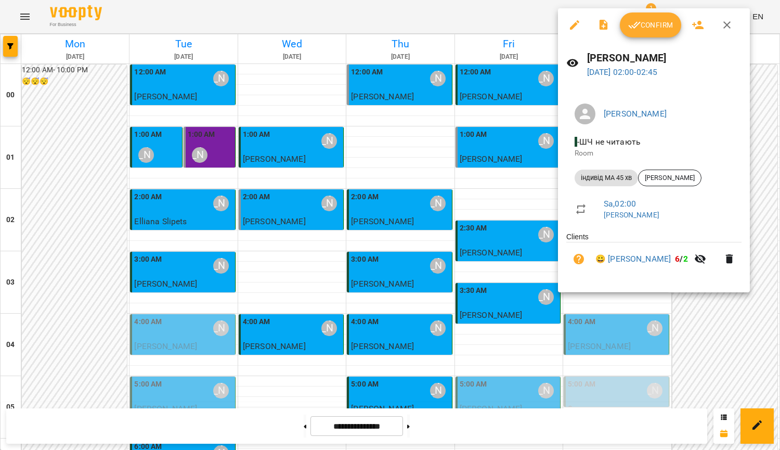
click at [641, 24] on span "Confirm" at bounding box center [650, 25] width 45 height 12
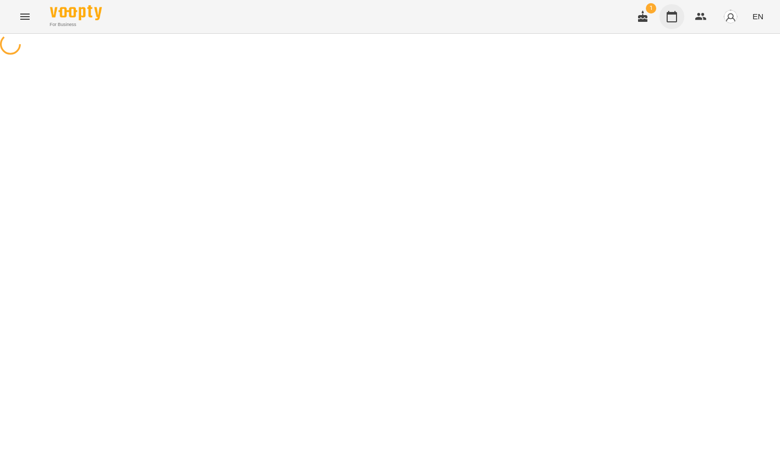
click at [675, 17] on icon "button" at bounding box center [671, 16] width 12 height 12
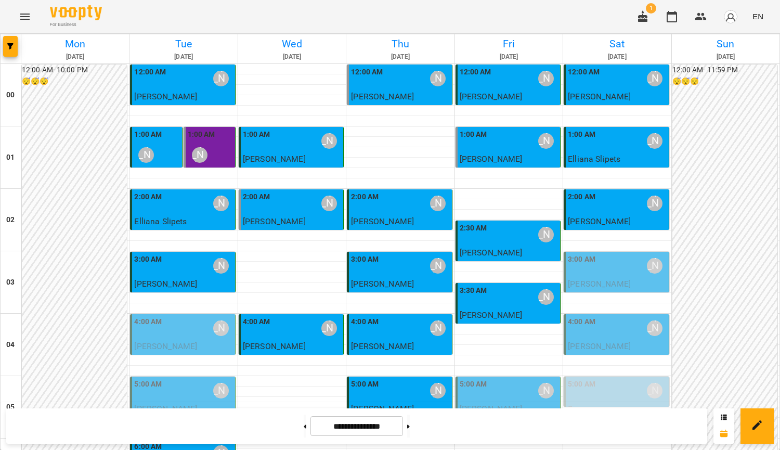
scroll to position [52, 0]
click at [608, 254] on div "3:00 AM [PERSON_NAME]" at bounding box center [617, 266] width 98 height 24
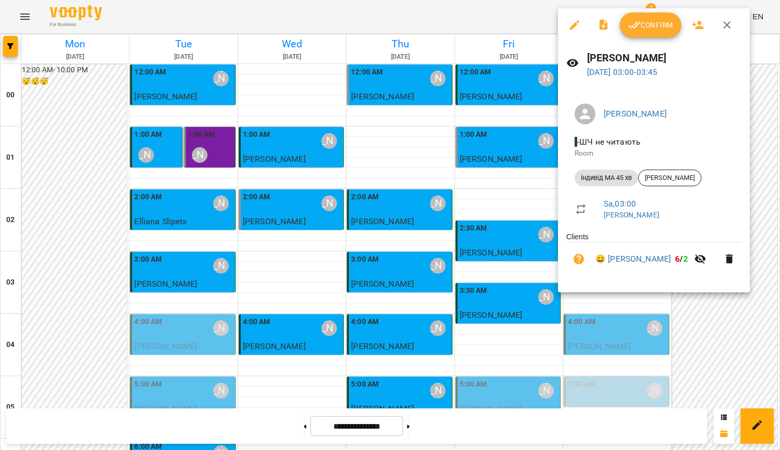
click at [652, 29] on span "Confirm" at bounding box center [650, 25] width 45 height 12
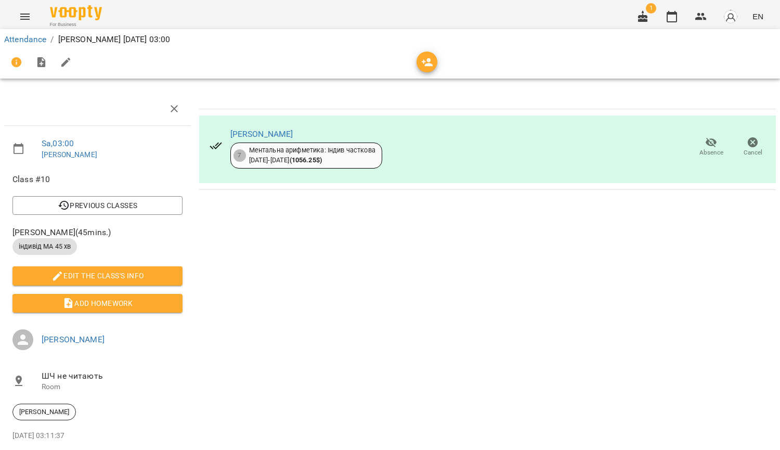
click at [719, 233] on div "[PERSON_NAME] 7 Ментальна арифметика: Індив часткова [DATE] - [DATE] ( 1056.25 …" at bounding box center [487, 285] width 585 height 394
click at [678, 30] on div "Attendance / [PERSON_NAME][DATE] 03:00" at bounding box center [390, 54] width 784 height 54
click at [675, 19] on icon "button" at bounding box center [671, 16] width 12 height 12
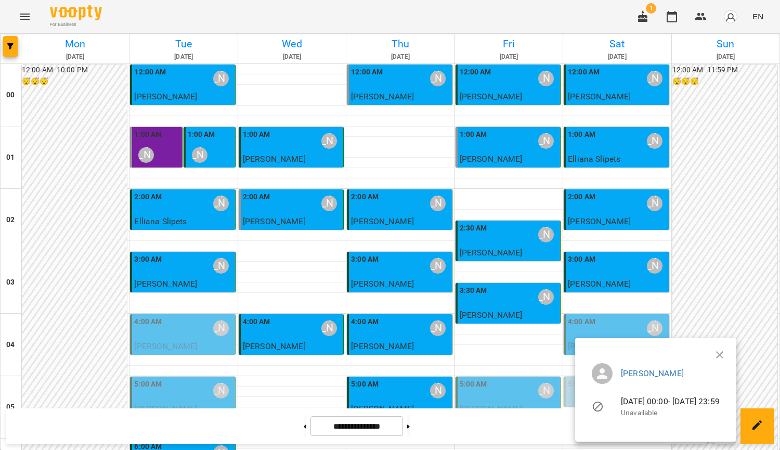
scroll to position [104, 0]
click at [604, 234] on div at bounding box center [390, 225] width 780 height 450
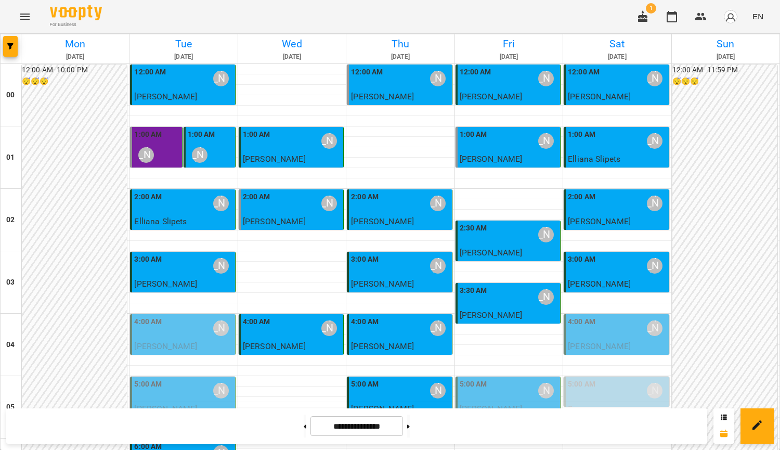
click at [604, 316] on div "4:00 AM [PERSON_NAME]" at bounding box center [617, 328] width 98 height 24
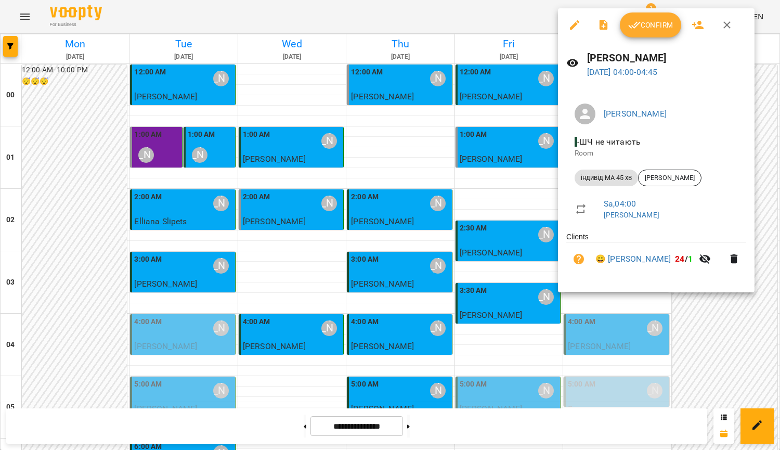
click at [650, 33] on button "Confirm" at bounding box center [650, 24] width 61 height 25
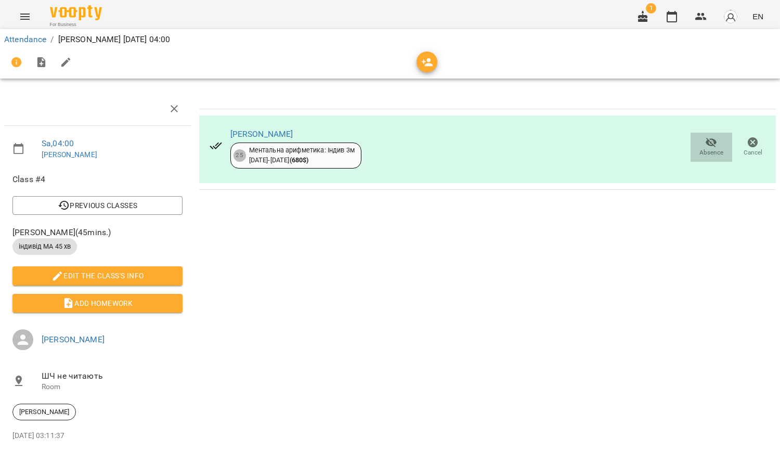
click at [706, 143] on icon "button" at bounding box center [710, 143] width 11 height 10
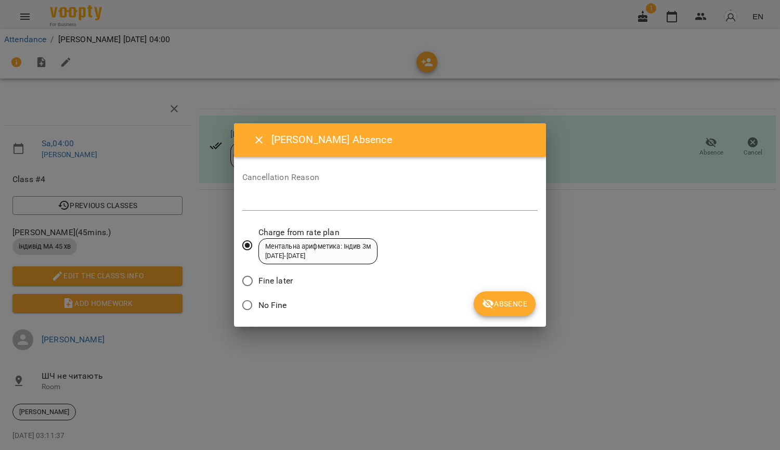
click at [511, 305] on span "Absence" at bounding box center [504, 303] width 45 height 12
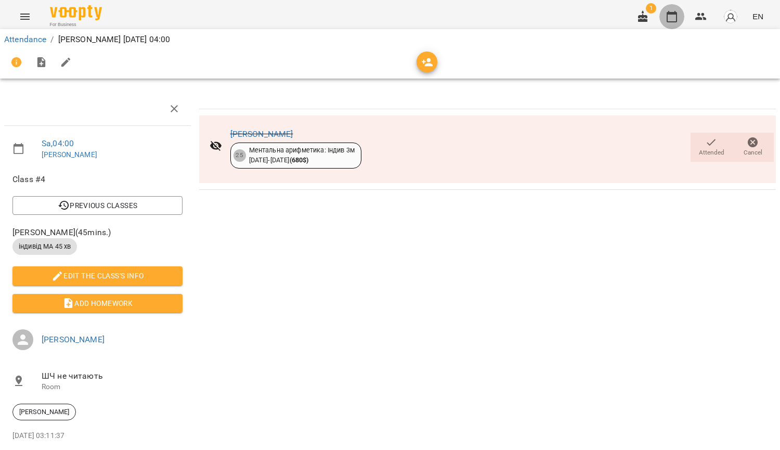
click at [675, 19] on icon "button" at bounding box center [671, 16] width 12 height 12
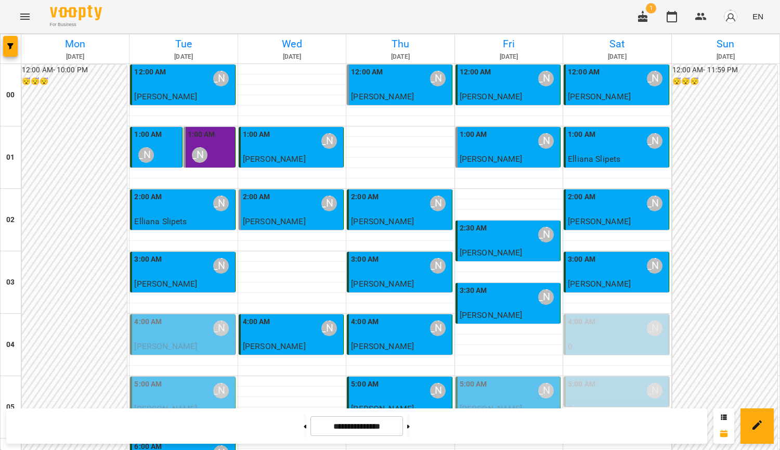
click at [164, 330] on div "4:00 AM [PERSON_NAME]" at bounding box center [183, 328] width 98 height 24
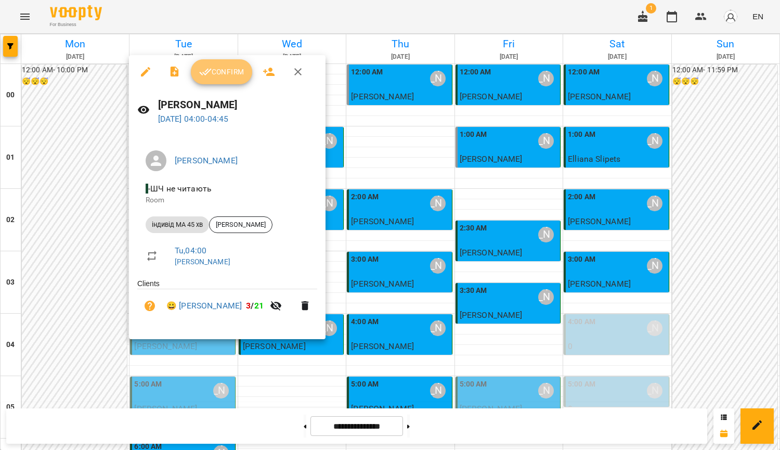
click at [215, 72] on span "Confirm" at bounding box center [221, 71] width 45 height 12
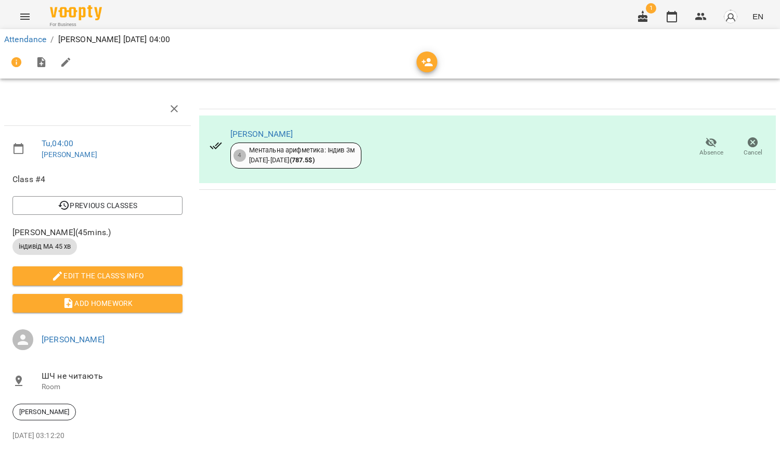
click at [706, 143] on icon "button" at bounding box center [710, 143] width 11 height 10
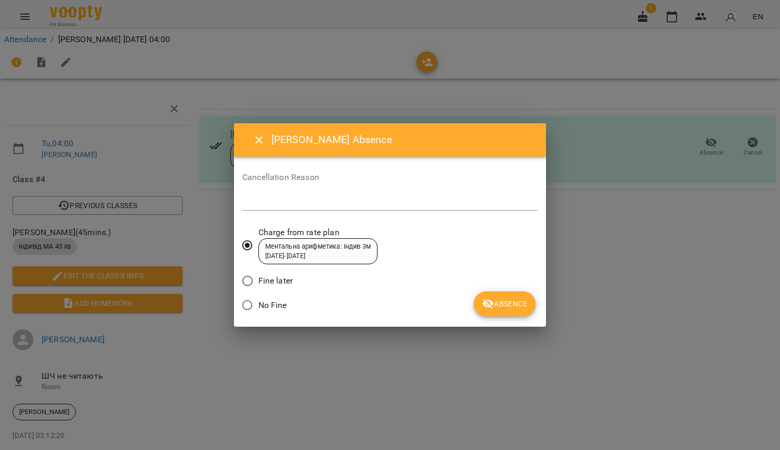
click at [509, 307] on span "Absence" at bounding box center [504, 303] width 45 height 12
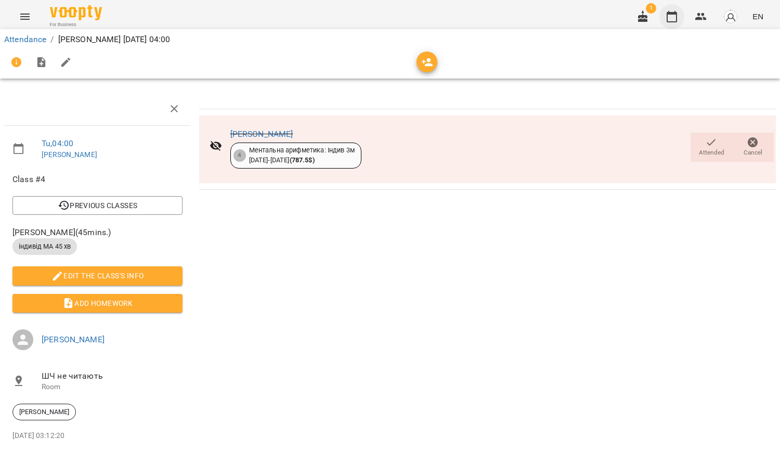
click at [667, 16] on icon "button" at bounding box center [671, 16] width 10 height 11
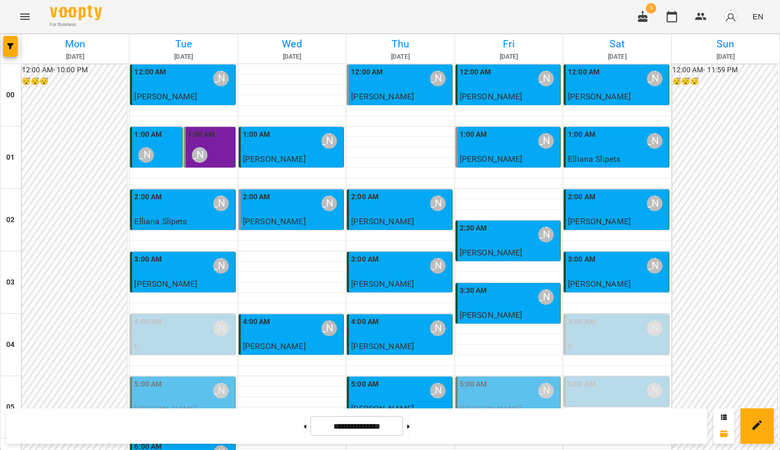
scroll to position [52, 0]
click at [410, 429] on button at bounding box center [408, 425] width 3 height 23
type input "**********"
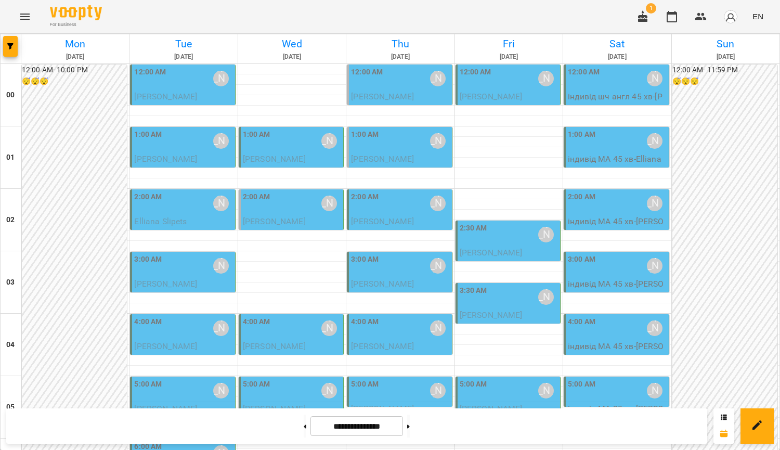
scroll to position [0, 0]
click at [414, 149] on div "1:00 AM [PERSON_NAME]" at bounding box center [400, 141] width 98 height 24
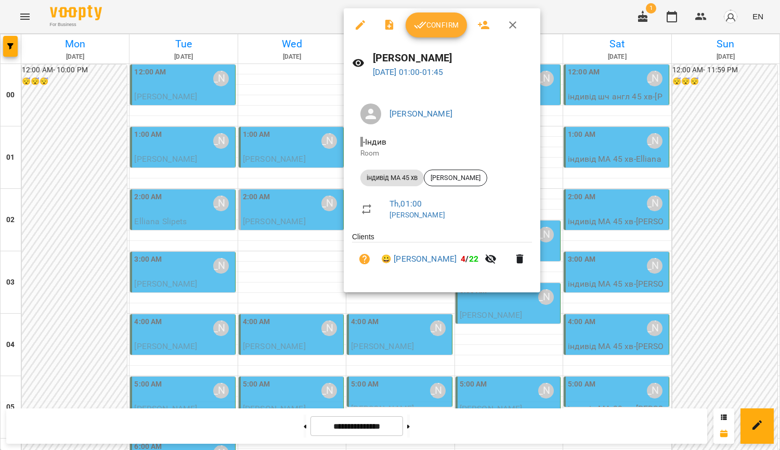
click at [553, 151] on div at bounding box center [390, 225] width 780 height 450
